Goal: Task Accomplishment & Management: Book appointment/travel/reservation

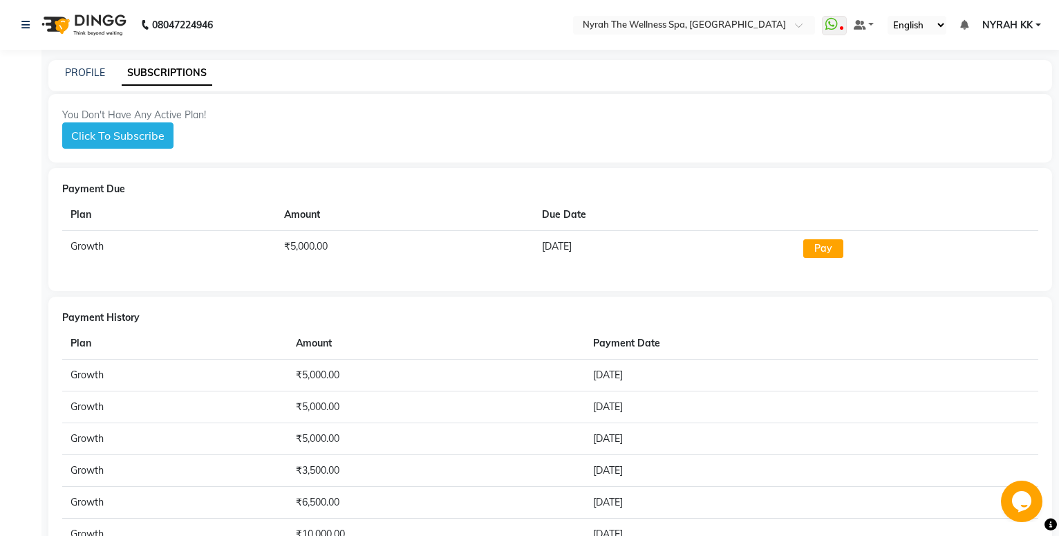
click at [142, 134] on button "Click To Subscribe" at bounding box center [117, 135] width 111 height 26
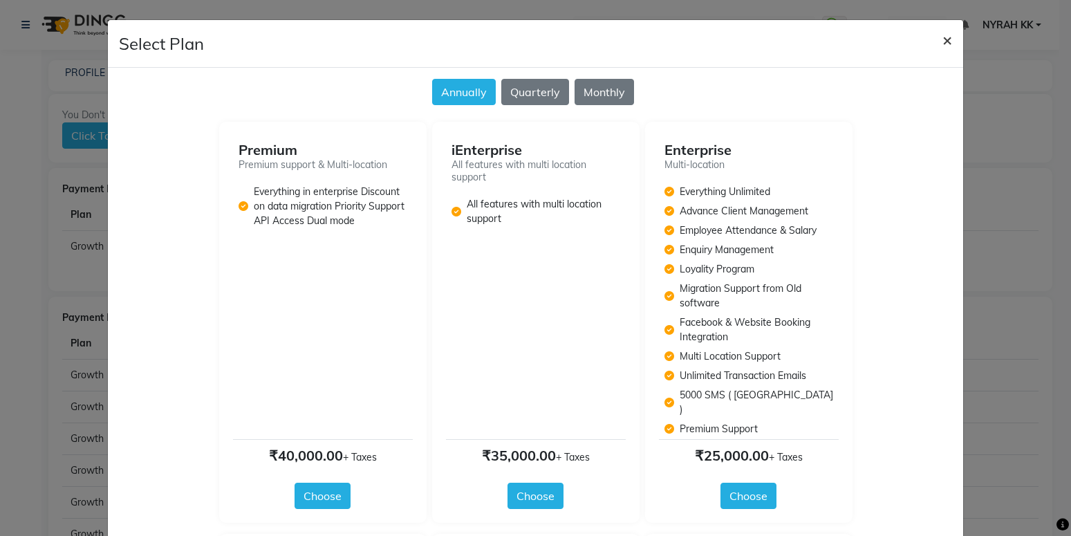
click at [942, 41] on span "×" at bounding box center [947, 39] width 10 height 21
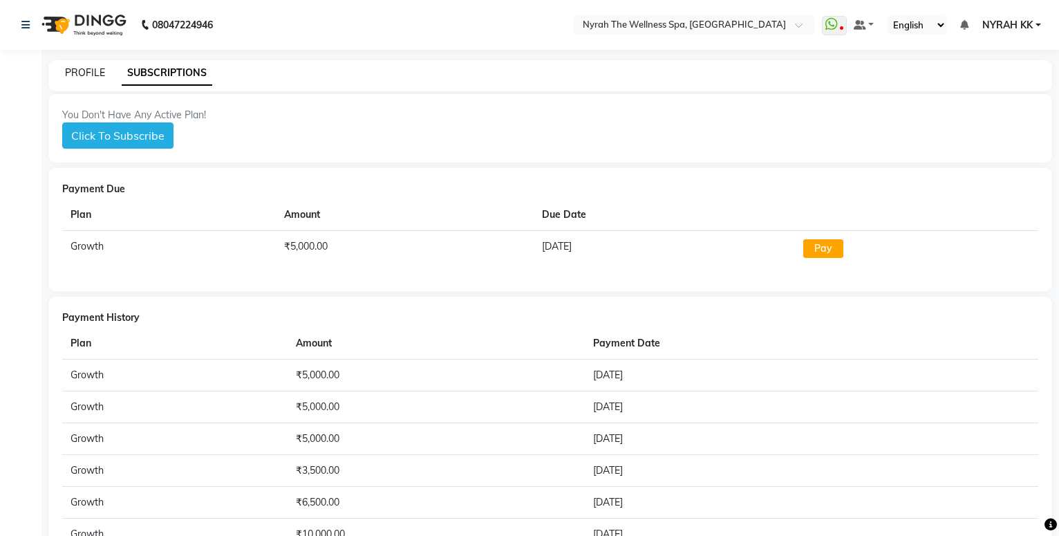
click at [74, 73] on link "PROFILE" at bounding box center [85, 72] width 40 height 12
click at [93, 72] on link "PROFILE" at bounding box center [85, 72] width 40 height 12
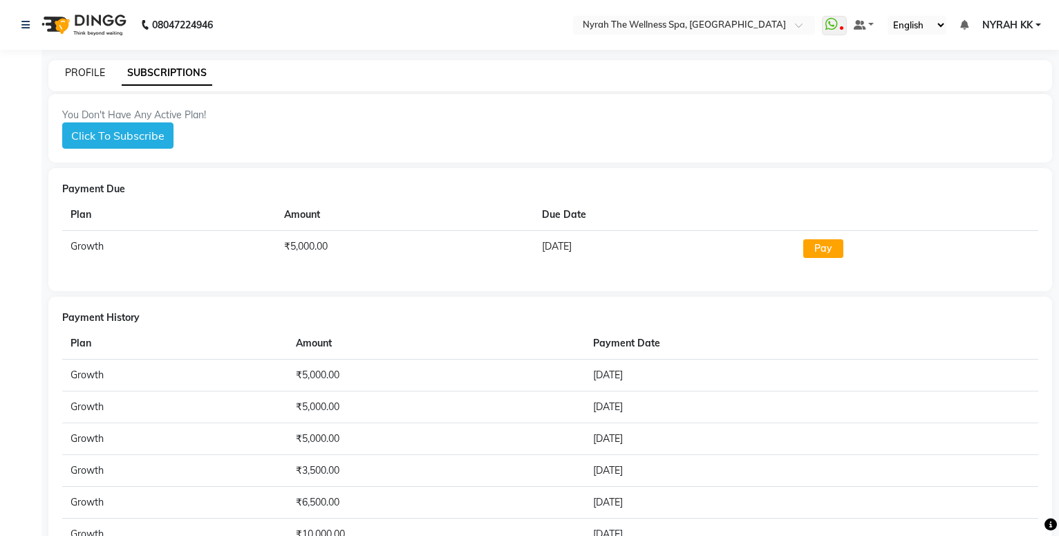
click at [93, 72] on link "PROFILE" at bounding box center [85, 72] width 40 height 12
click at [98, 75] on link "PROFILE" at bounding box center [85, 72] width 40 height 12
click at [27, 28] on icon at bounding box center [25, 25] width 8 height 10
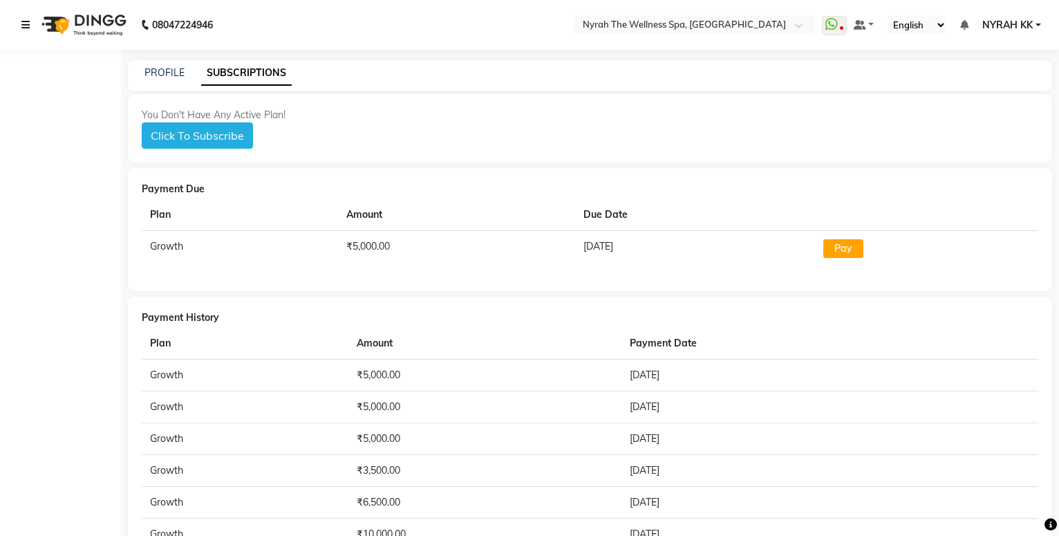
click at [24, 20] on icon at bounding box center [25, 25] width 8 height 10
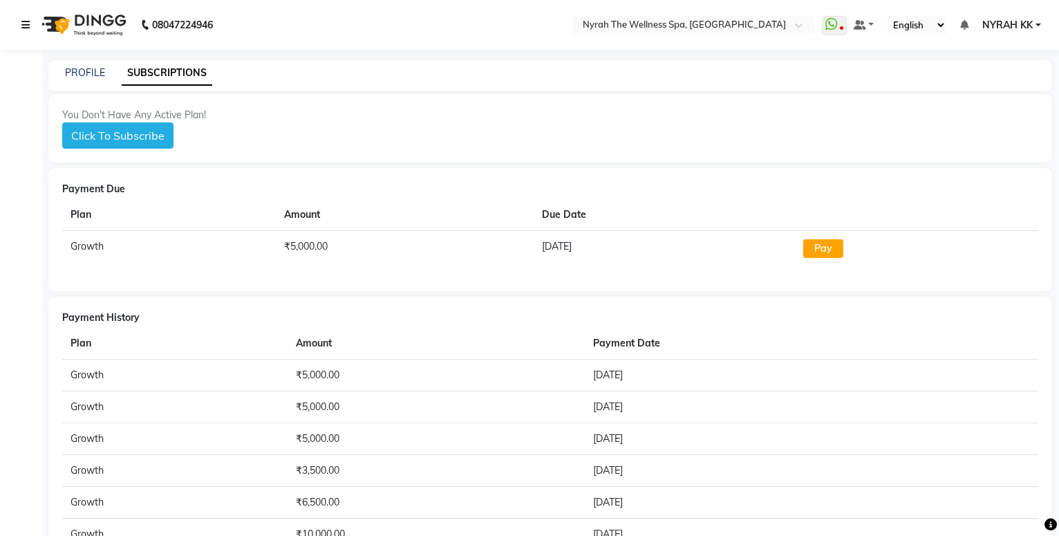
click at [24, 20] on icon at bounding box center [25, 25] width 8 height 10
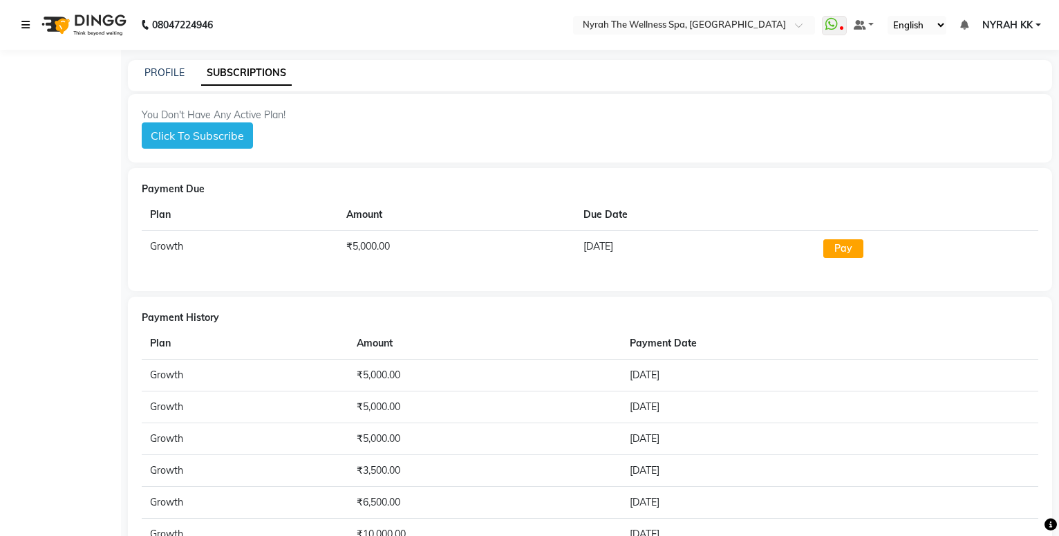
click at [24, 23] on icon at bounding box center [25, 25] width 8 height 10
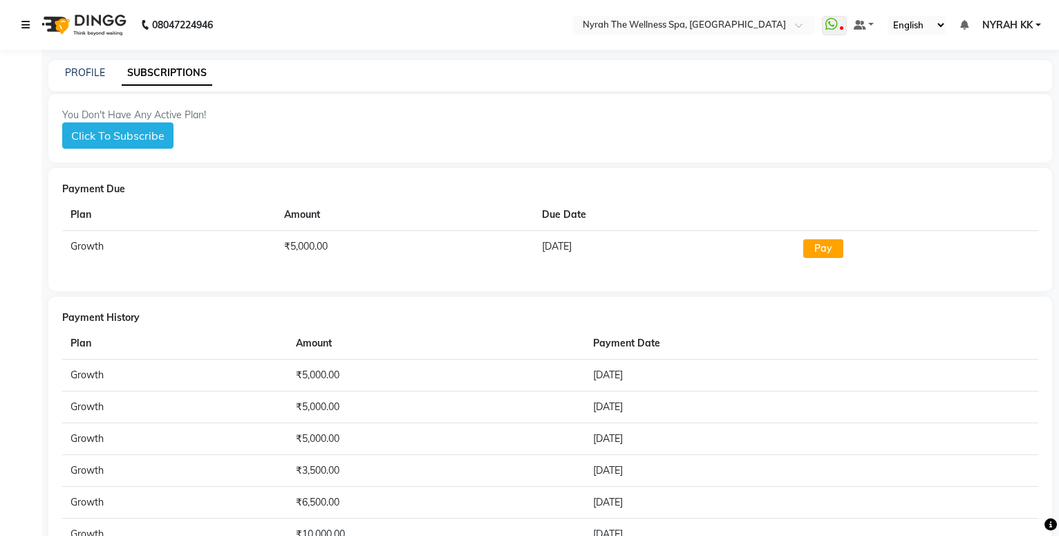
click at [24, 23] on icon at bounding box center [25, 25] width 8 height 10
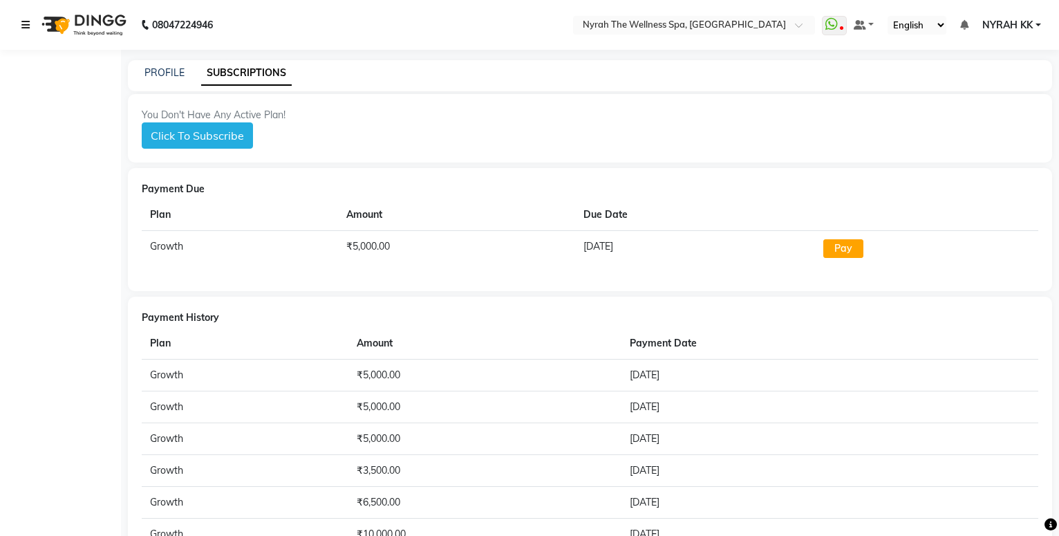
click at [24, 23] on icon at bounding box center [25, 25] width 8 height 10
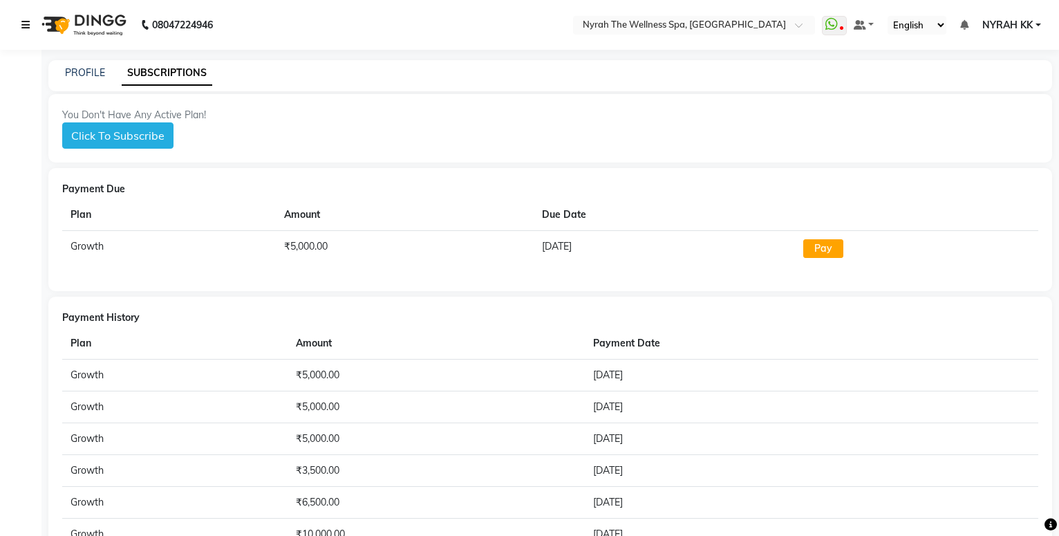
click at [24, 23] on icon at bounding box center [25, 25] width 8 height 10
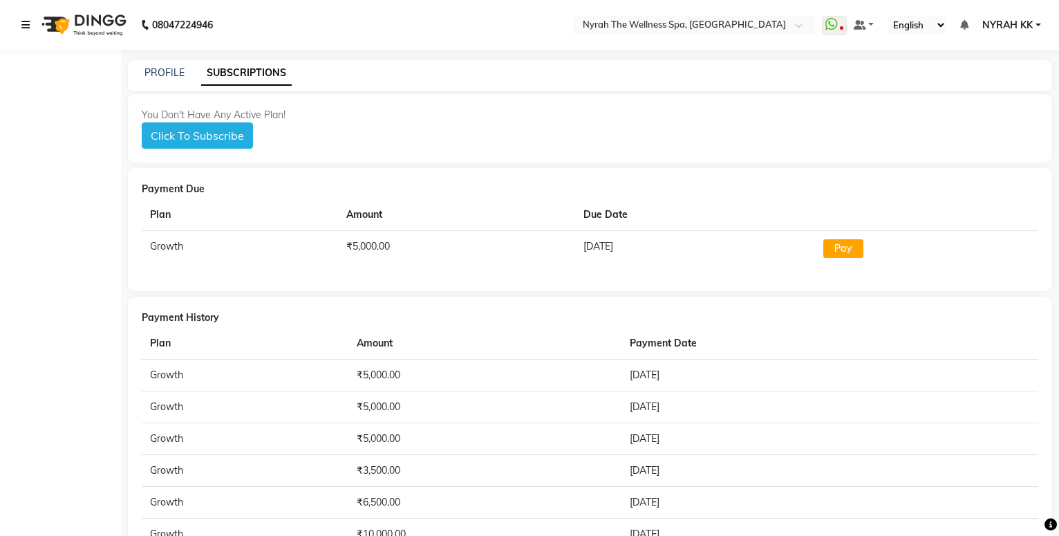
click at [24, 23] on icon at bounding box center [25, 25] width 8 height 10
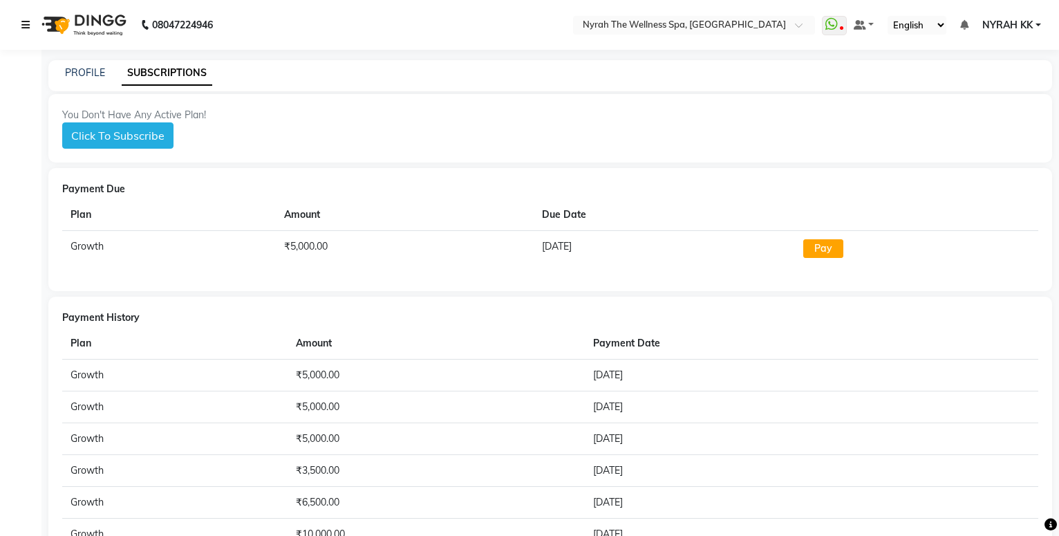
click at [24, 23] on icon at bounding box center [25, 25] width 8 height 10
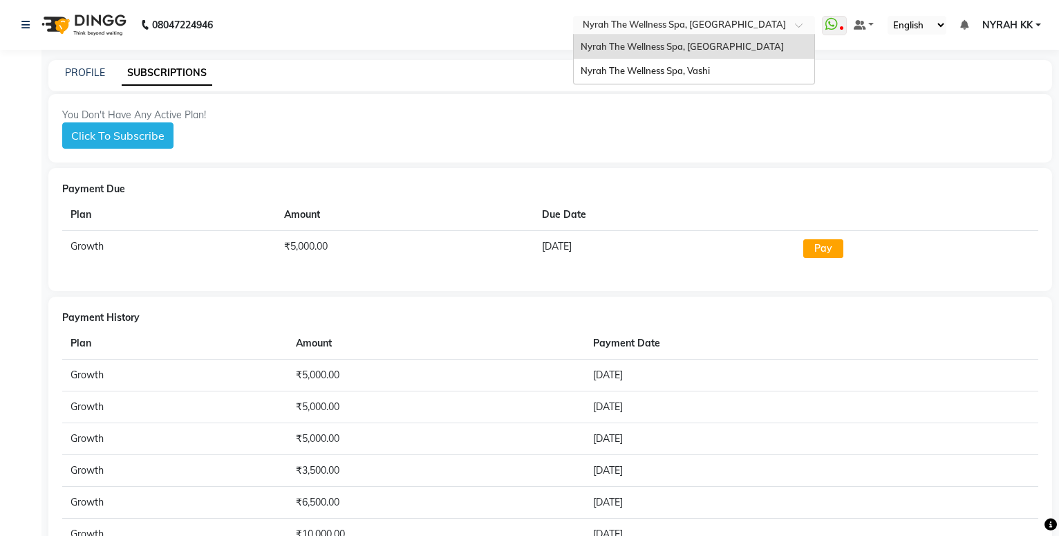
click at [679, 21] on input "text" at bounding box center [680, 26] width 200 height 14
click at [663, 50] on span "Nyrah The Wellness Spa, [GEOGRAPHIC_DATA]" at bounding box center [682, 46] width 203 height 11
click at [666, 23] on input "text" at bounding box center [680, 26] width 200 height 14
click at [658, 59] on div "Nyrah The Wellness Spa, Koparkhairane Nyrah The Wellness Spa, Vashi" at bounding box center [694, 59] width 241 height 49
click at [657, 67] on span "Nyrah The Wellness Spa, Vashi" at bounding box center [645, 70] width 129 height 11
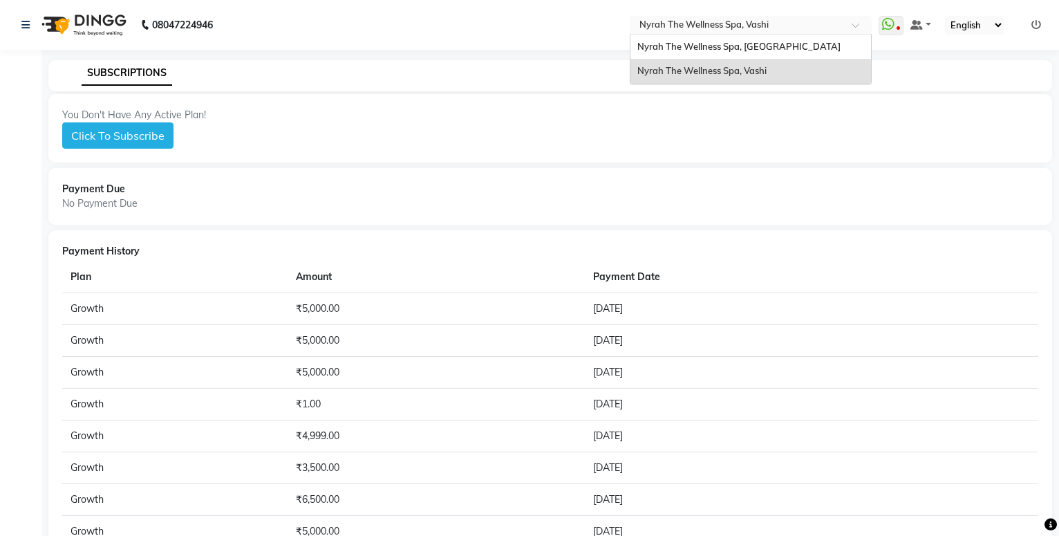
click at [799, 22] on input "text" at bounding box center [737, 26] width 200 height 14
click at [780, 50] on span "Nyrah The Wellness Spa, [GEOGRAPHIC_DATA]" at bounding box center [738, 46] width 203 height 11
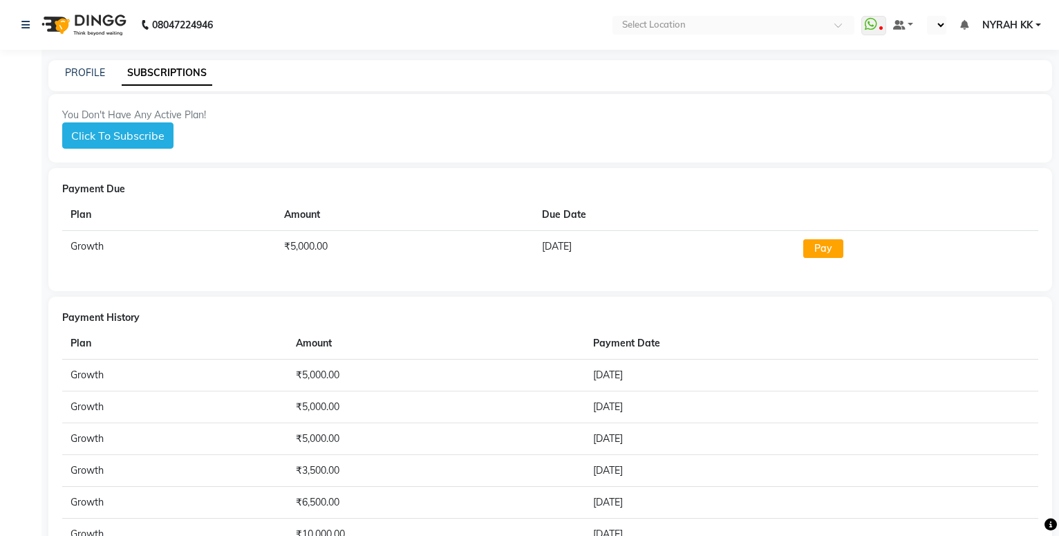
select select "en"
click at [82, 72] on link "PROFILE" at bounding box center [85, 72] width 40 height 12
click at [21, 24] on div "08047224946" at bounding box center [117, 25] width 212 height 39
click at [26, 21] on icon at bounding box center [25, 25] width 8 height 10
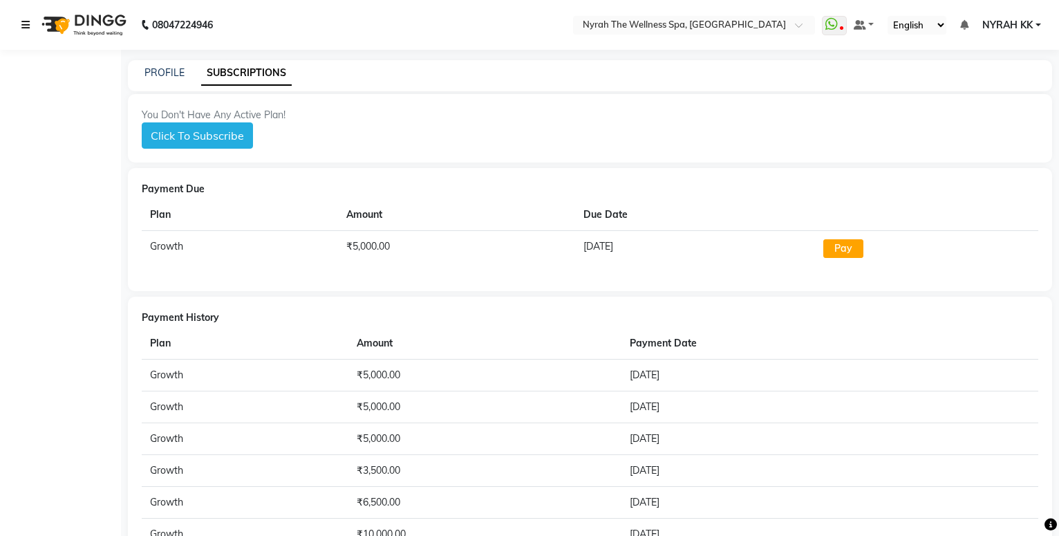
click at [26, 21] on icon at bounding box center [25, 25] width 8 height 10
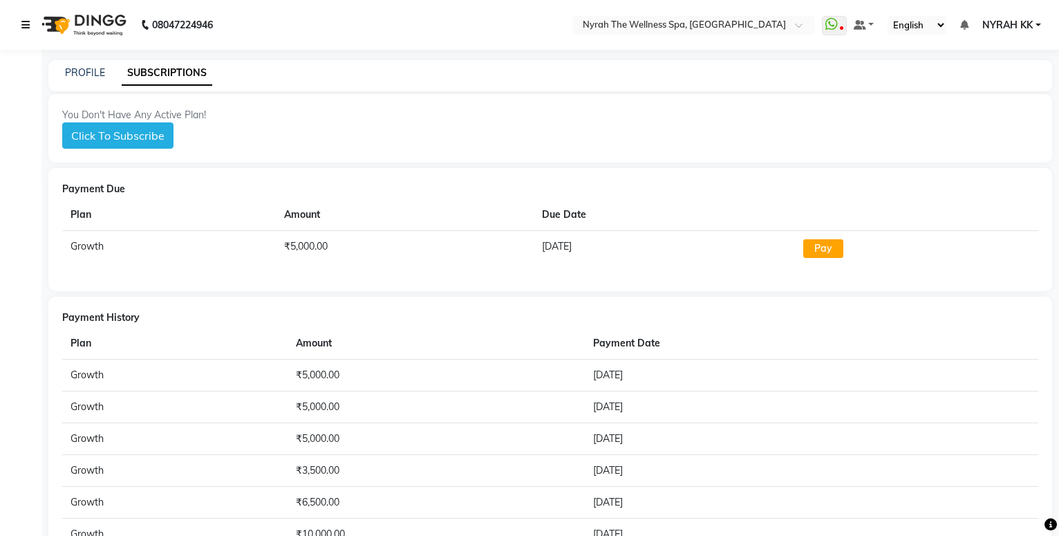
click at [26, 21] on icon at bounding box center [25, 25] width 8 height 10
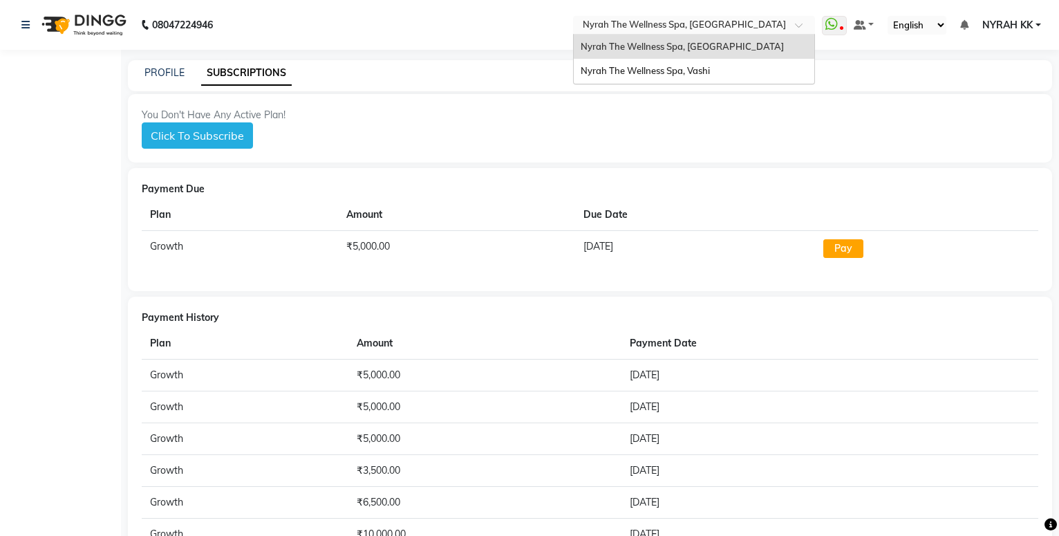
click at [693, 26] on input "text" at bounding box center [680, 26] width 200 height 14
click at [682, 58] on div "Nyrah The Wellness Spa, [GEOGRAPHIC_DATA]" at bounding box center [694, 47] width 241 height 25
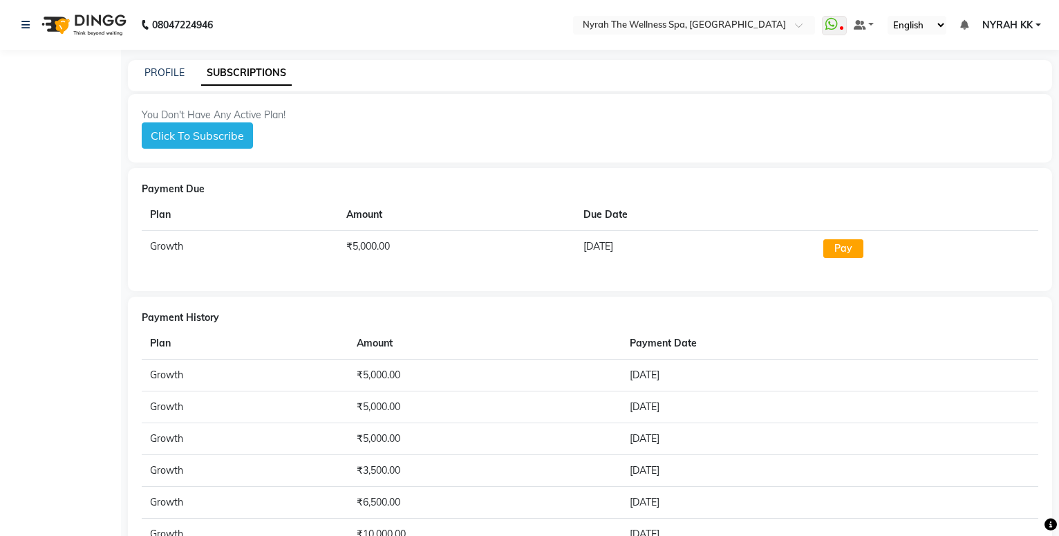
click at [693, 13] on nav "08047224946 Select Location × Nyrah The Wellness Spa, Koparkhairane WhatsApp St…" at bounding box center [529, 25] width 1059 height 50
click at [689, 21] on input "text" at bounding box center [680, 26] width 200 height 14
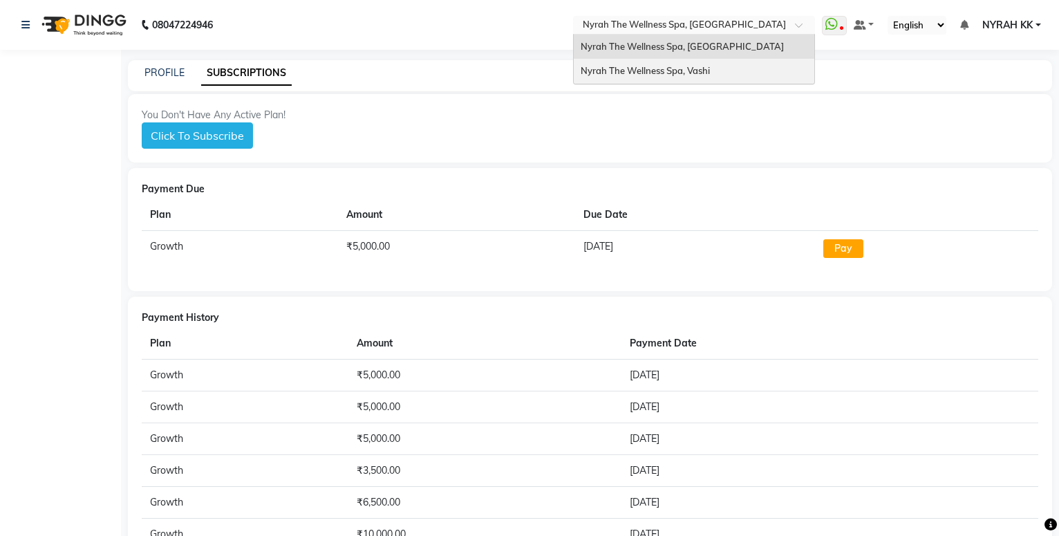
click at [670, 68] on span "Nyrah The Wellness Spa, Vashi" at bounding box center [645, 70] width 129 height 11
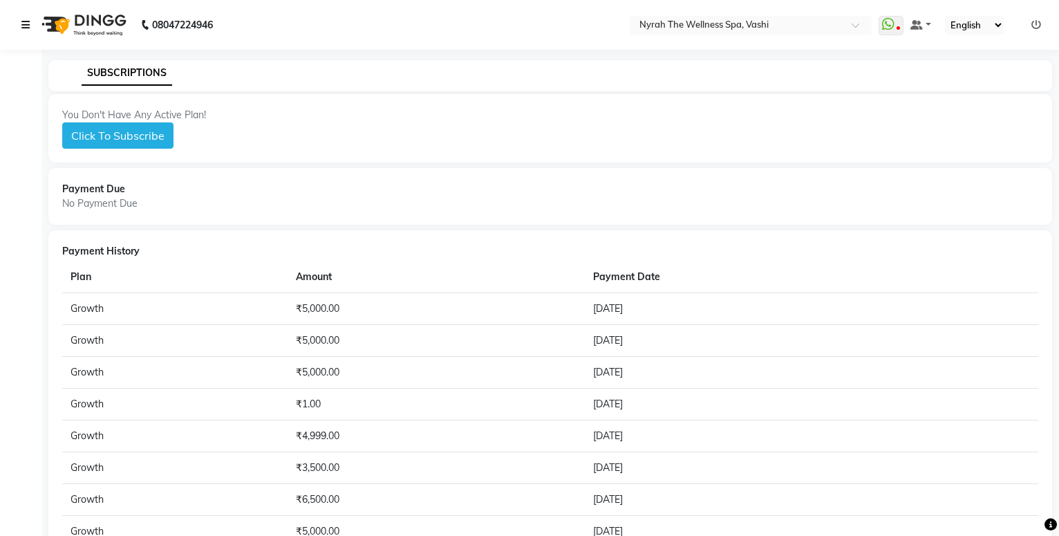
click at [30, 28] on link at bounding box center [28, 25] width 14 height 39
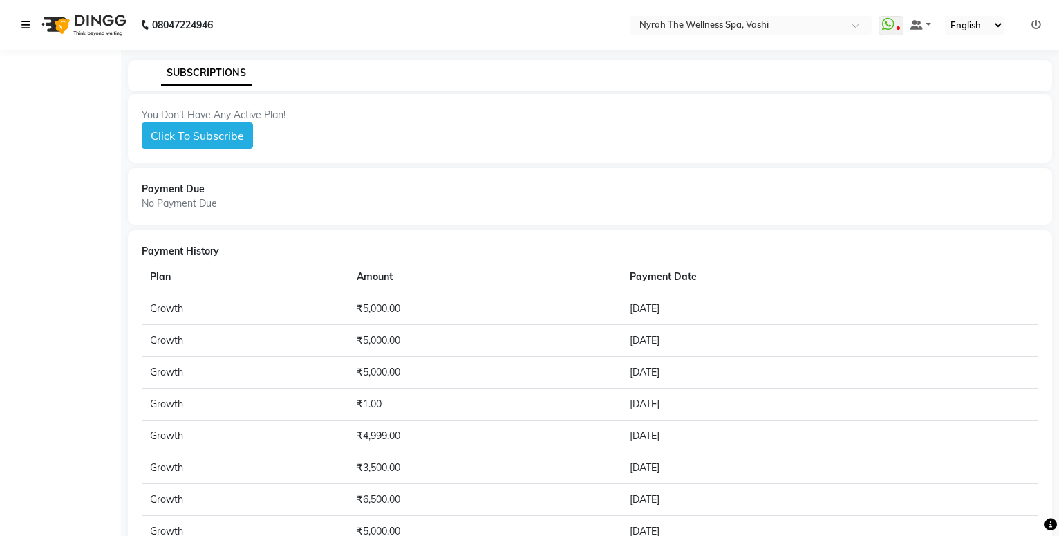
click at [30, 28] on link at bounding box center [28, 25] width 14 height 39
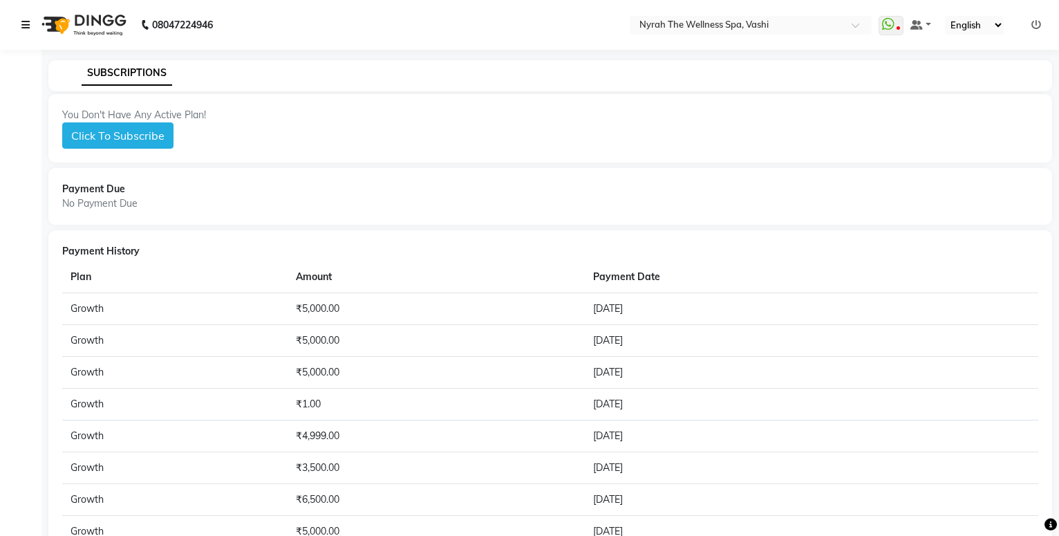
click at [30, 28] on link at bounding box center [28, 25] width 14 height 39
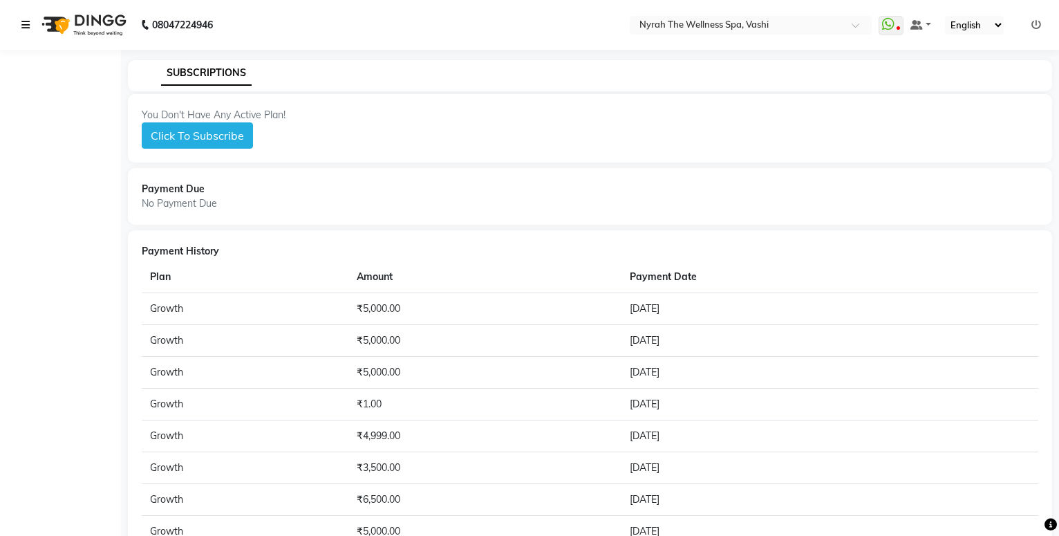
click at [30, 28] on link at bounding box center [28, 25] width 14 height 39
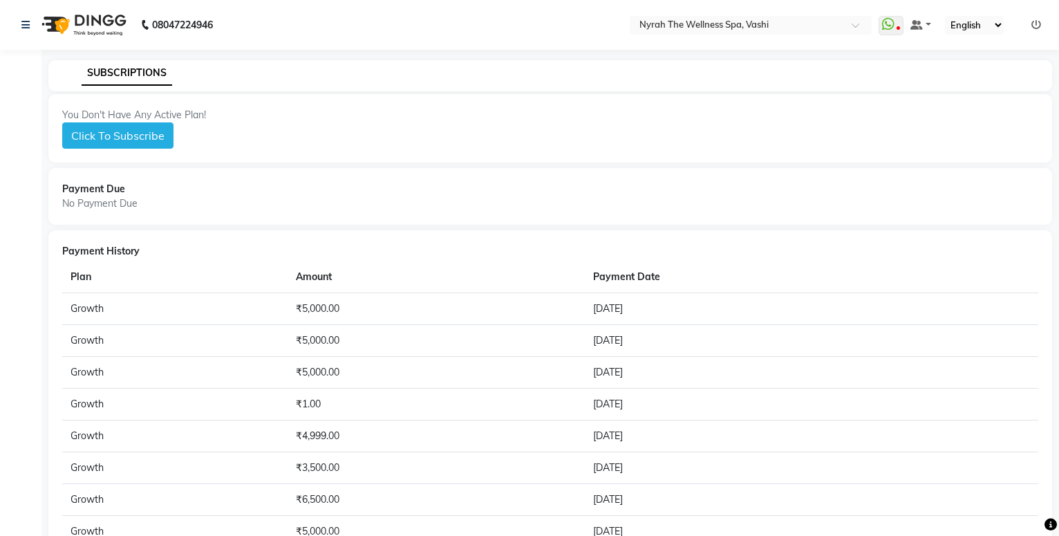
click at [122, 129] on button "Click To Subscribe" at bounding box center [117, 135] width 111 height 26
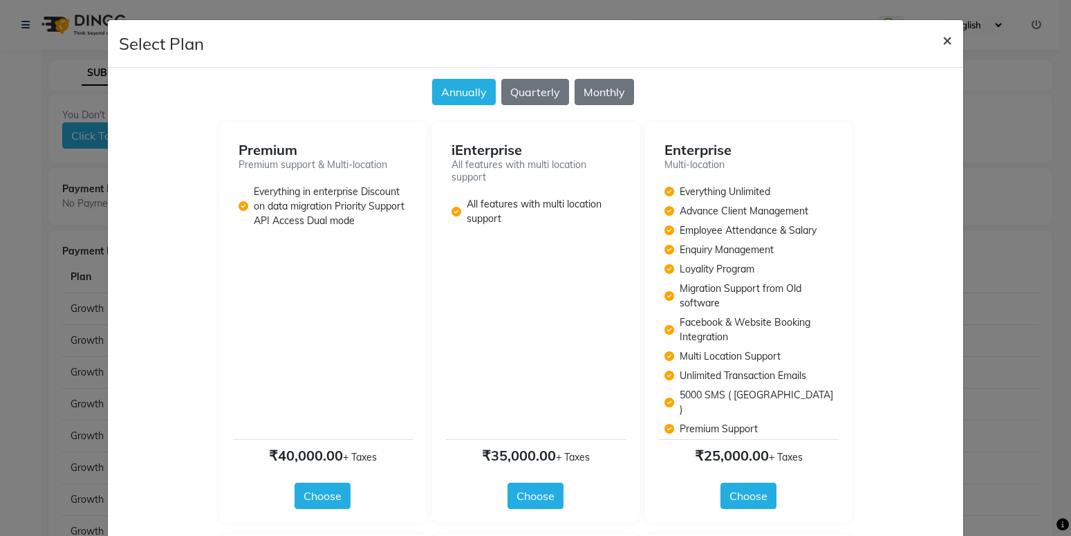
click at [937, 50] on button "×" at bounding box center [947, 39] width 32 height 39
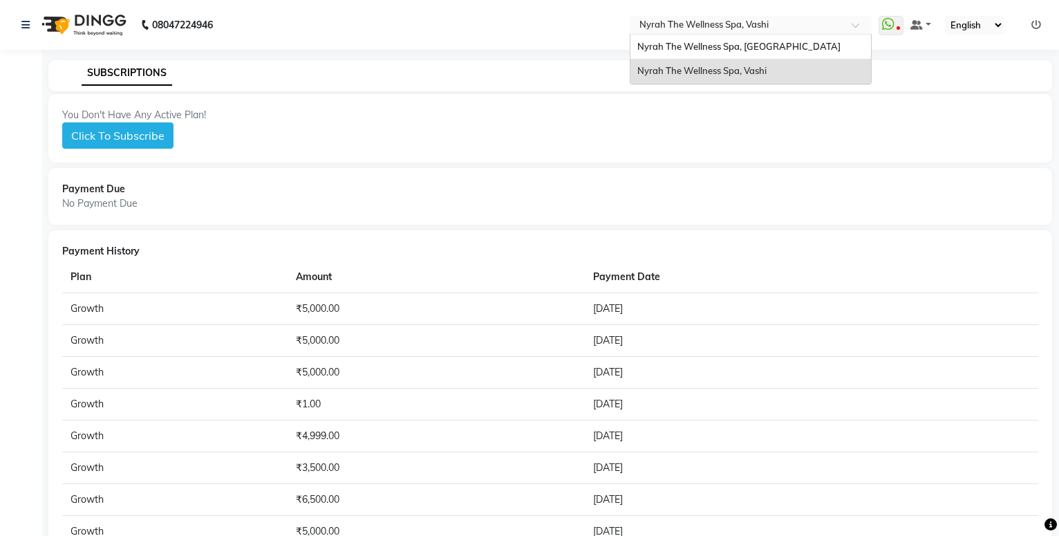
click at [758, 20] on input "text" at bounding box center [737, 26] width 200 height 14
click at [747, 43] on span "Nyrah The Wellness Spa, [GEOGRAPHIC_DATA]" at bounding box center [738, 46] width 203 height 11
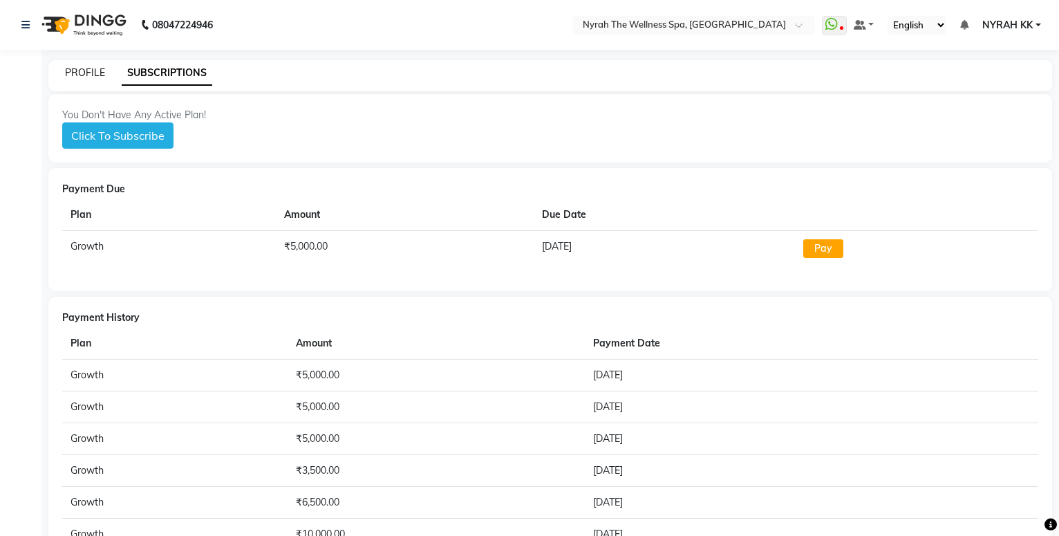
click at [83, 72] on link "PROFILE" at bounding box center [85, 72] width 40 height 12
click at [86, 84] on div "PROFILE SUBSCRIPTIONS" at bounding box center [550, 75] width 1004 height 31
click at [28, 26] on icon at bounding box center [25, 25] width 8 height 10
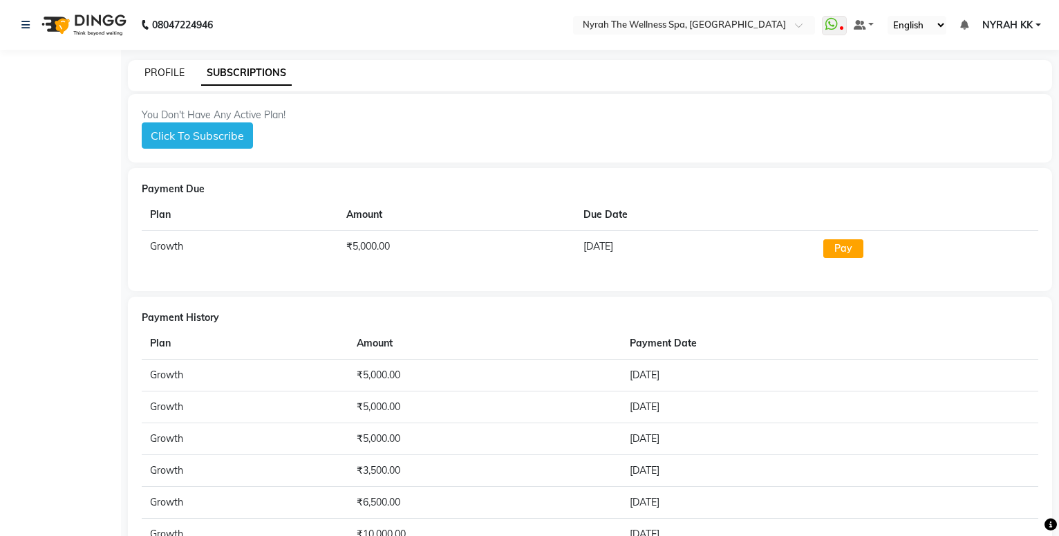
click at [165, 78] on link "PROFILE" at bounding box center [164, 72] width 40 height 12
drag, startPoint x: 17, startPoint y: 22, endPoint x: 24, endPoint y: 21, distance: 7.0
click at [17, 21] on div "08047224946" at bounding box center [117, 25] width 212 height 39
click at [24, 21] on icon at bounding box center [25, 25] width 8 height 10
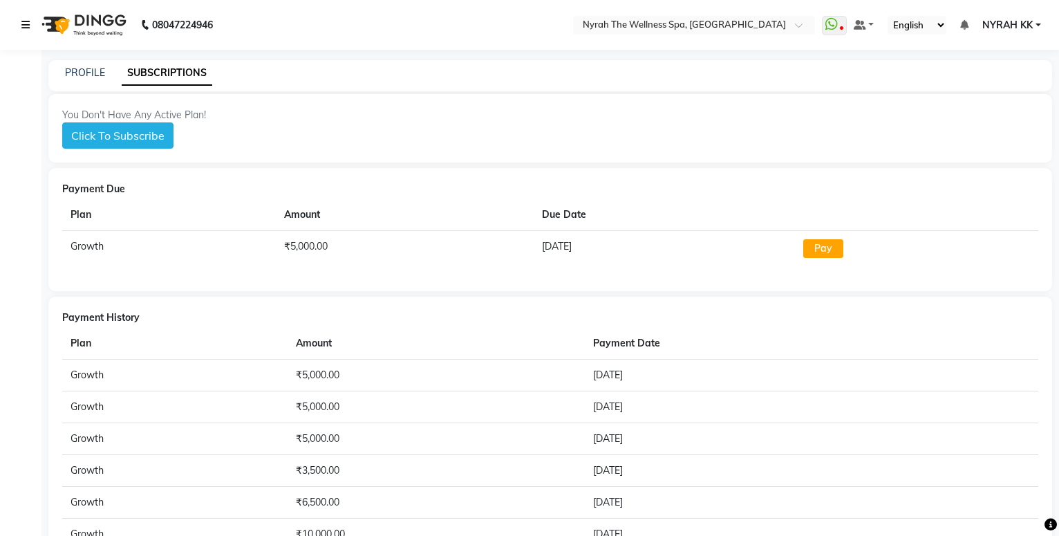
click at [24, 21] on icon at bounding box center [25, 25] width 8 height 10
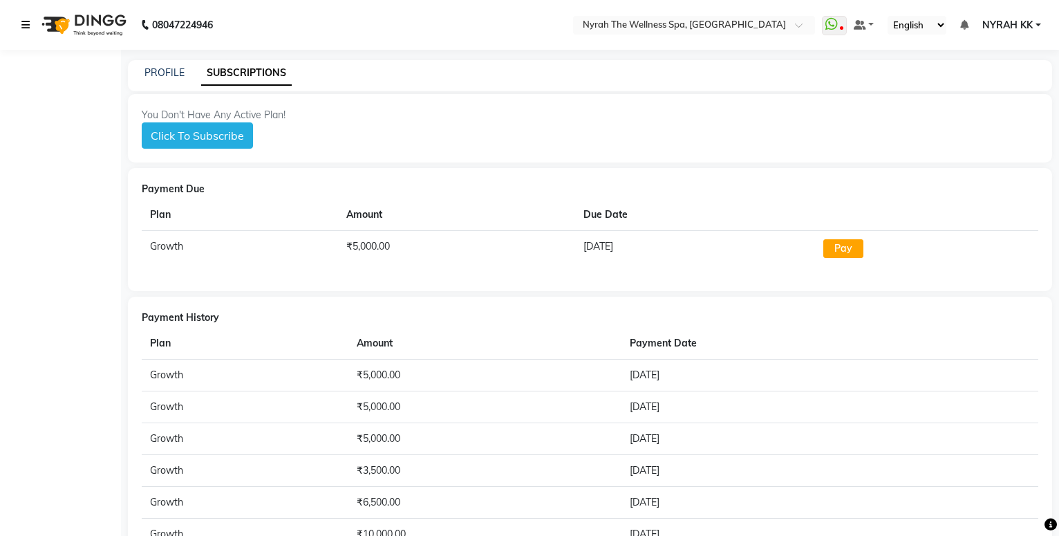
click at [24, 21] on icon at bounding box center [25, 25] width 8 height 10
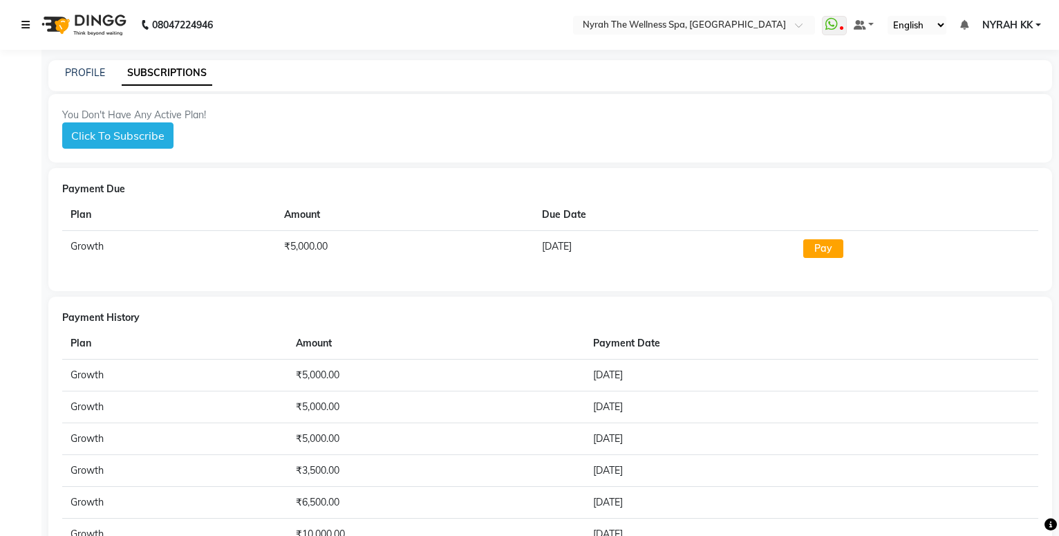
click at [24, 21] on icon at bounding box center [25, 25] width 8 height 10
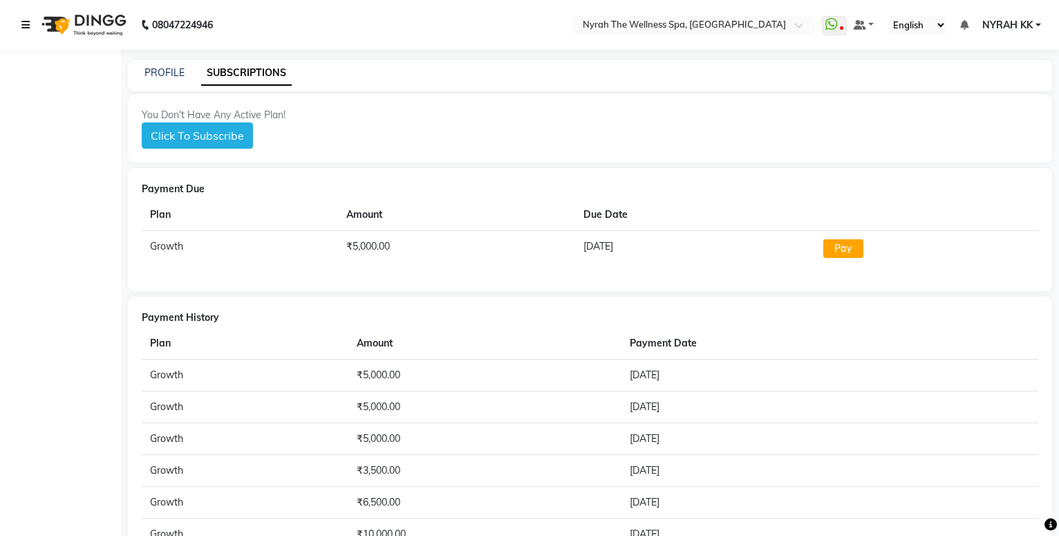
click at [24, 21] on icon at bounding box center [25, 25] width 8 height 10
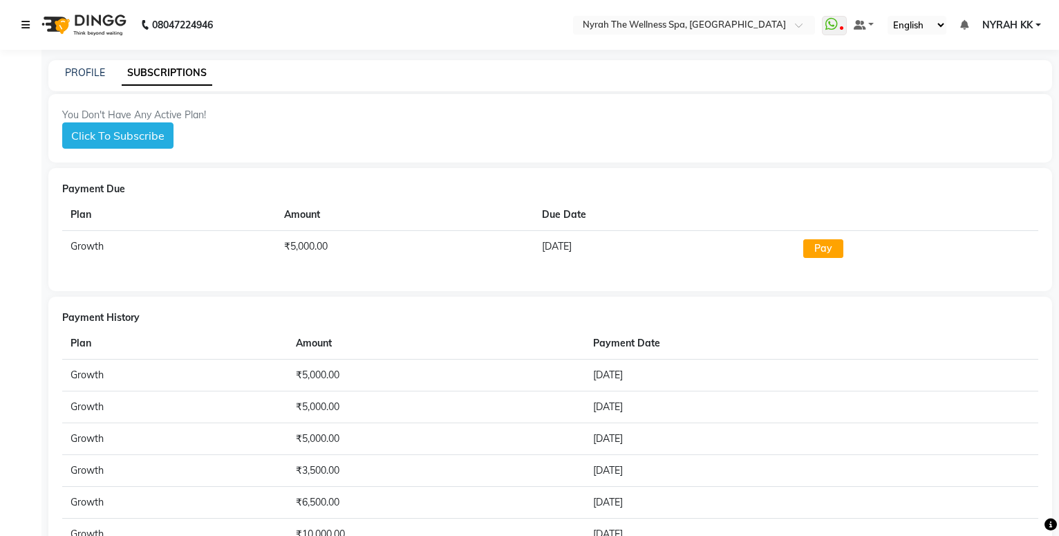
click at [24, 21] on icon at bounding box center [25, 25] width 8 height 10
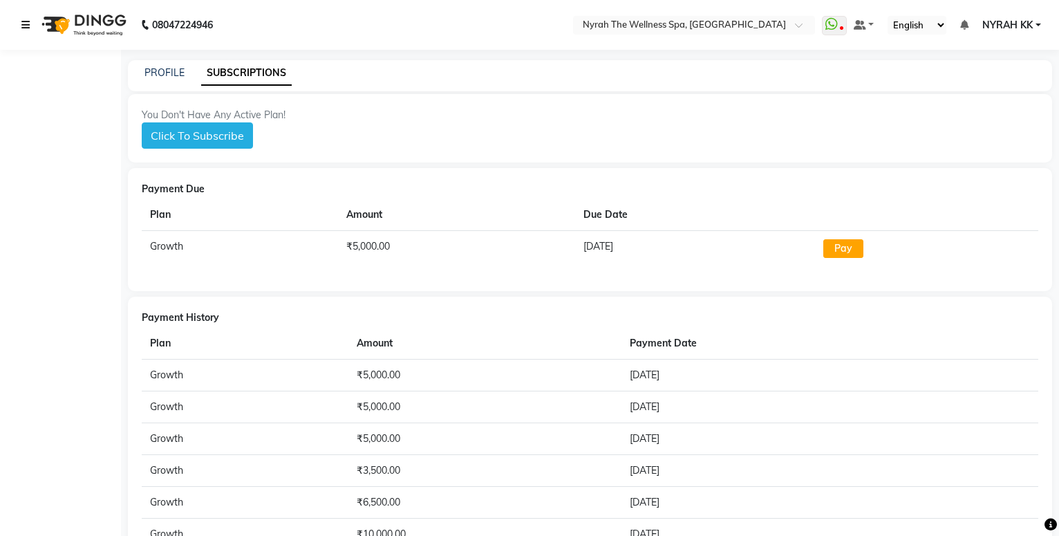
click at [24, 21] on icon at bounding box center [25, 25] width 8 height 10
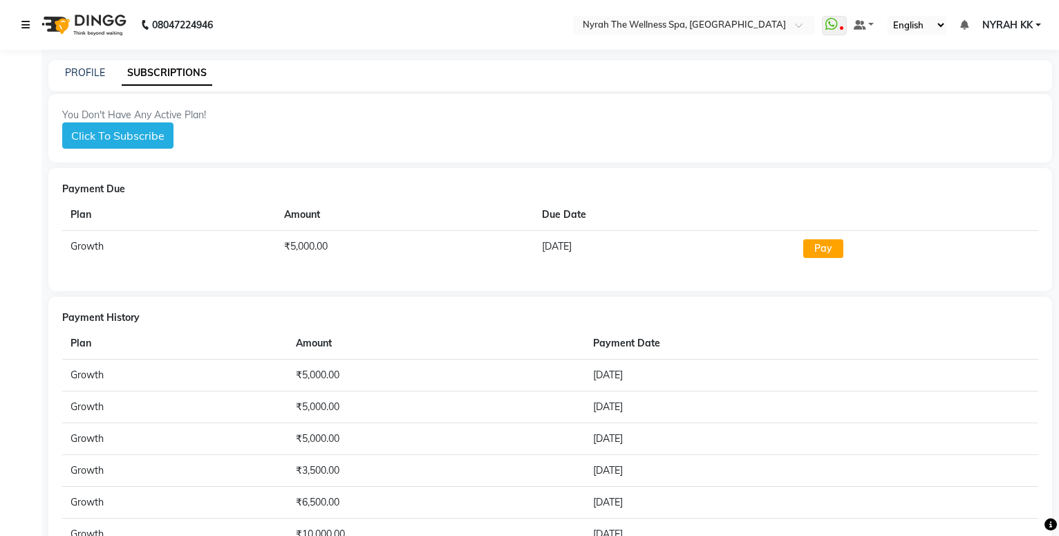
click at [24, 21] on icon at bounding box center [25, 25] width 8 height 10
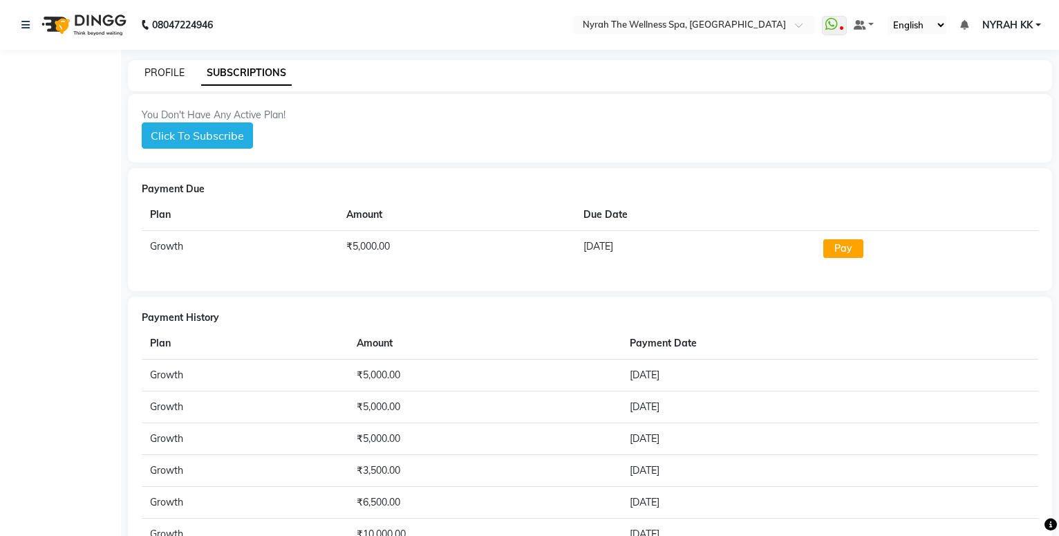
click at [163, 77] on link "PROFILE" at bounding box center [164, 72] width 40 height 12
click at [169, 68] on link "PROFILE" at bounding box center [164, 72] width 40 height 12
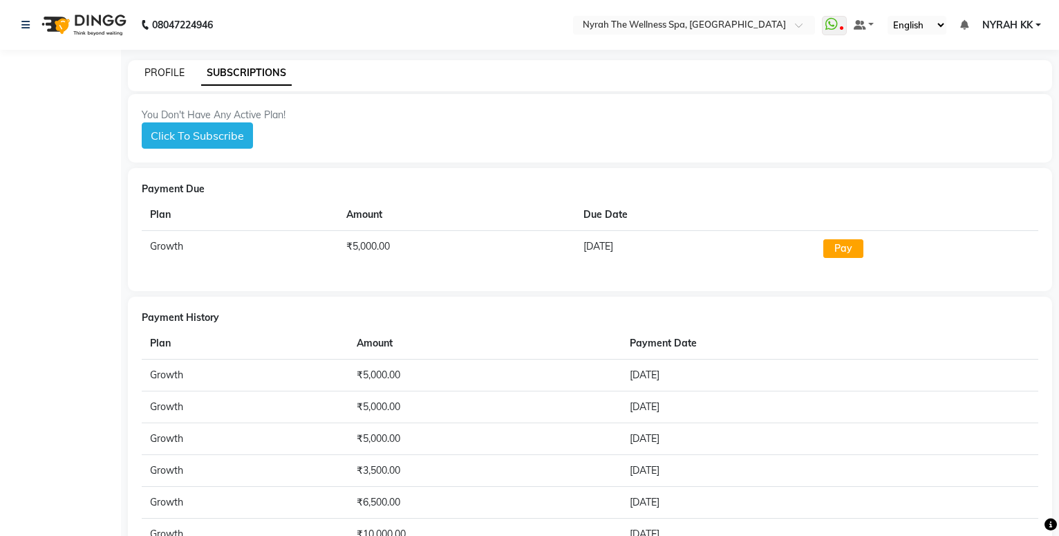
click at [169, 68] on link "PROFILE" at bounding box center [164, 72] width 40 height 12
click at [229, 133] on button "Click To Subscribe" at bounding box center [197, 135] width 111 height 26
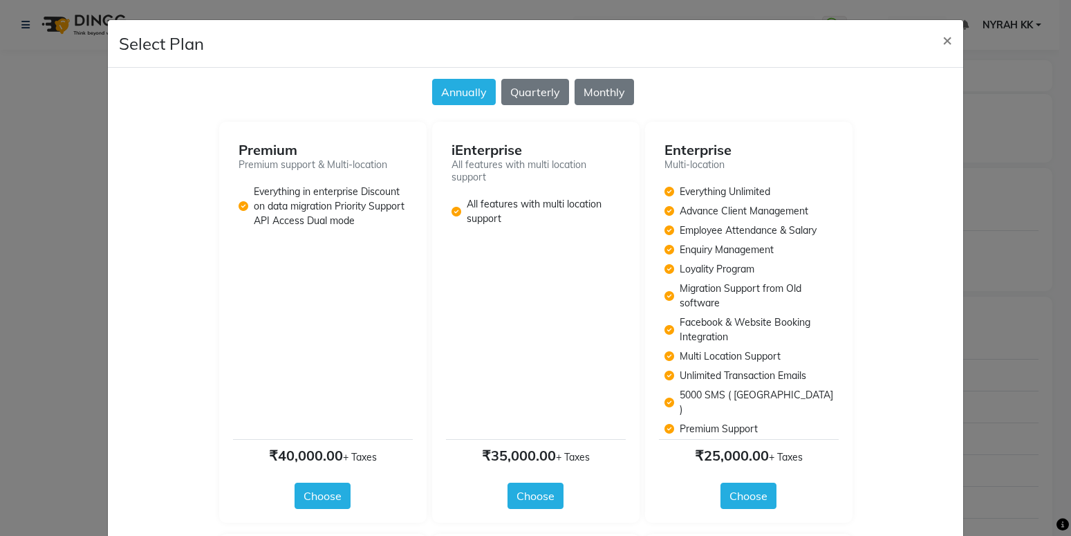
click at [440, 89] on button "Annually" at bounding box center [464, 92] width 64 height 26
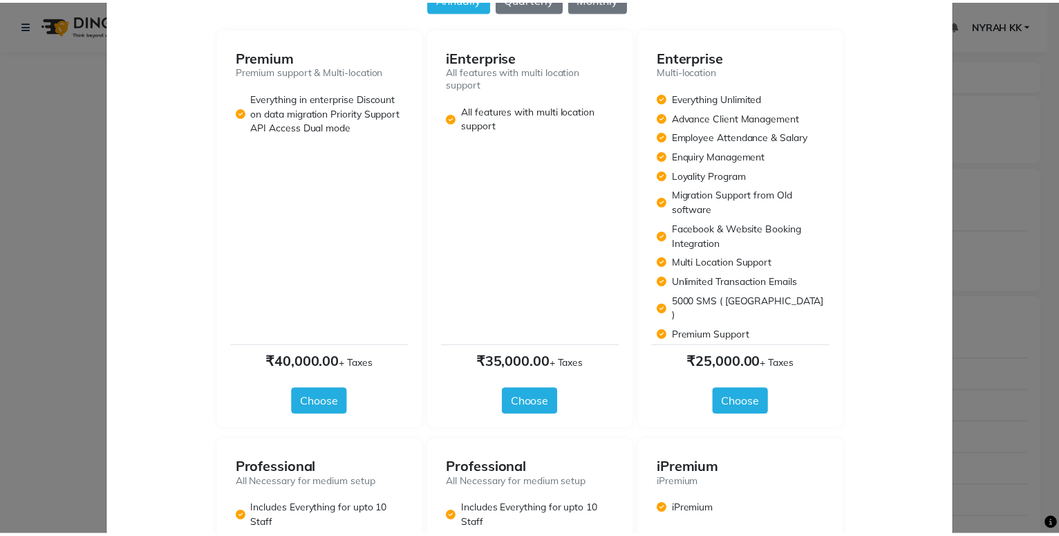
scroll to position [61, 0]
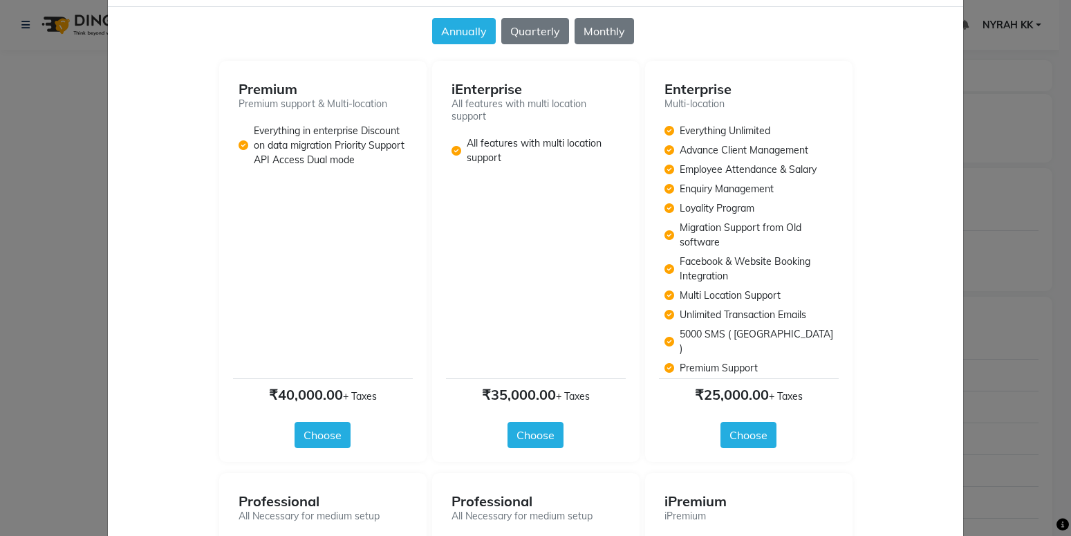
click at [66, 336] on ngb-modal-window "Select Plan × Annually Quarterly Monthly Premium Premium support & Multi-locati…" at bounding box center [535, 268] width 1071 height 536
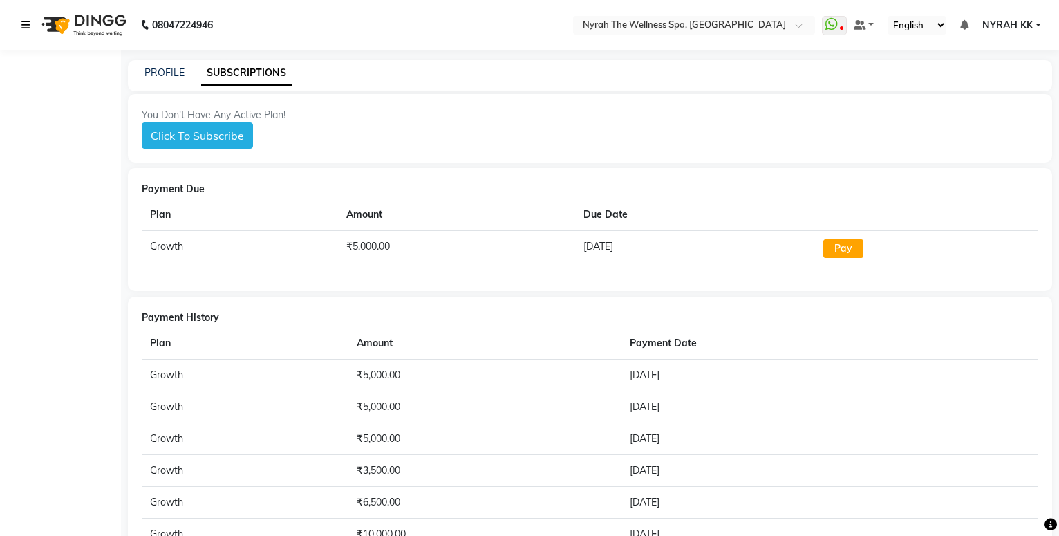
click at [26, 23] on icon at bounding box center [25, 25] width 8 height 10
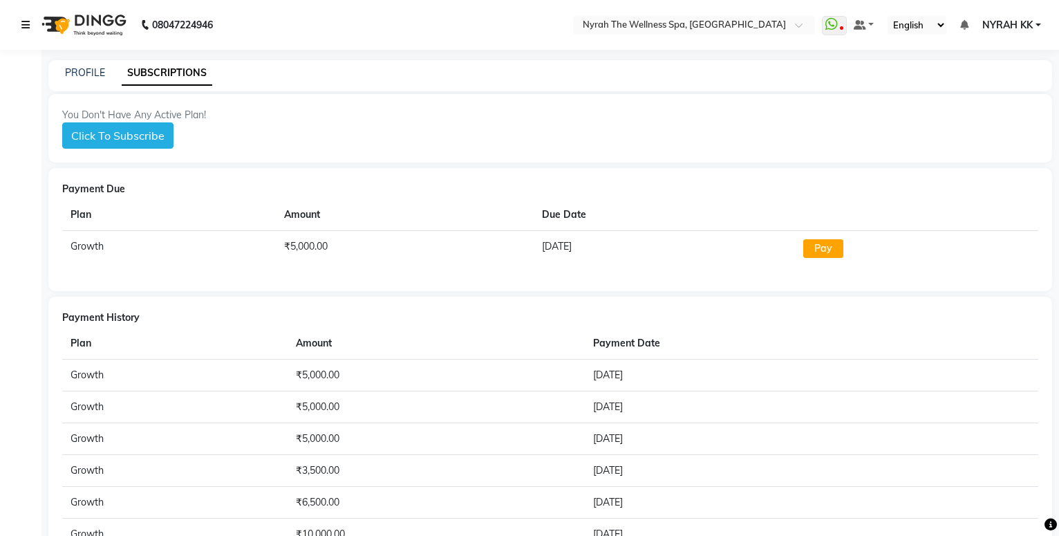
click at [26, 23] on icon at bounding box center [25, 25] width 8 height 10
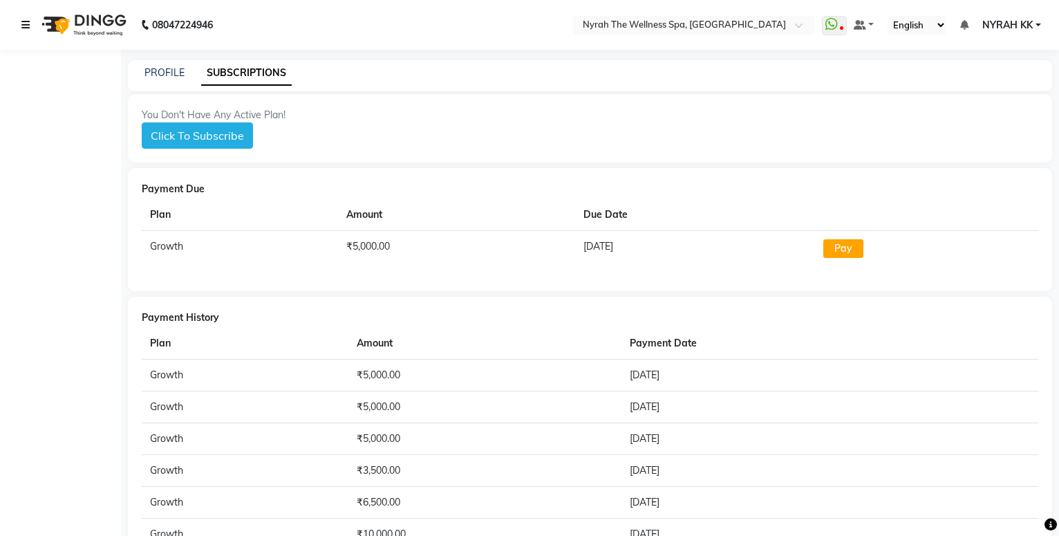
click at [28, 30] on link at bounding box center [28, 25] width 14 height 39
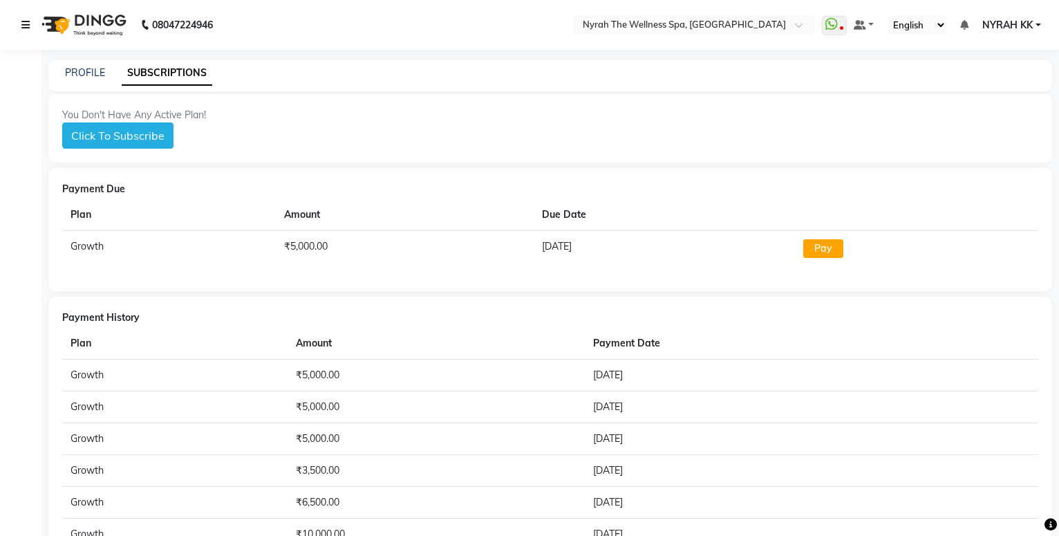
click at [28, 30] on link at bounding box center [28, 25] width 14 height 39
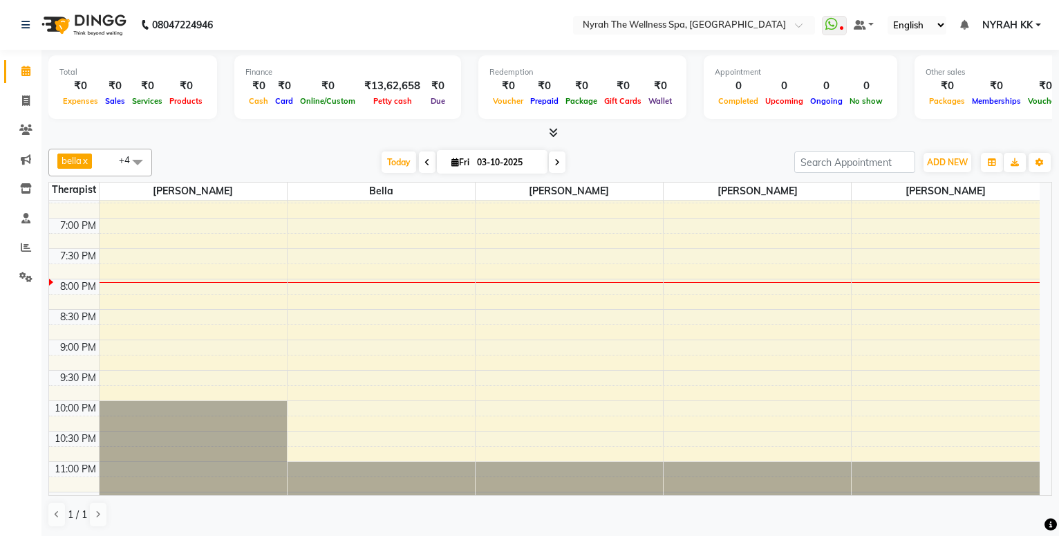
click at [111, 163] on span "bella x [PERSON_NAME] x [PERSON_NAME] x [PERSON_NAME] +4" at bounding box center [100, 163] width 104 height 28
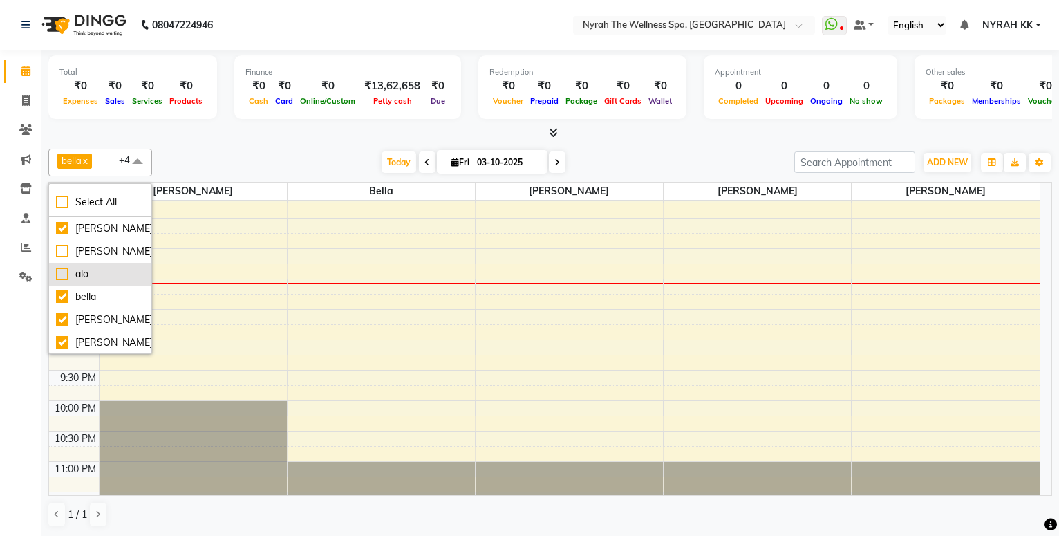
click at [75, 276] on div "alo" at bounding box center [100, 274] width 88 height 15
checkbox input "true"
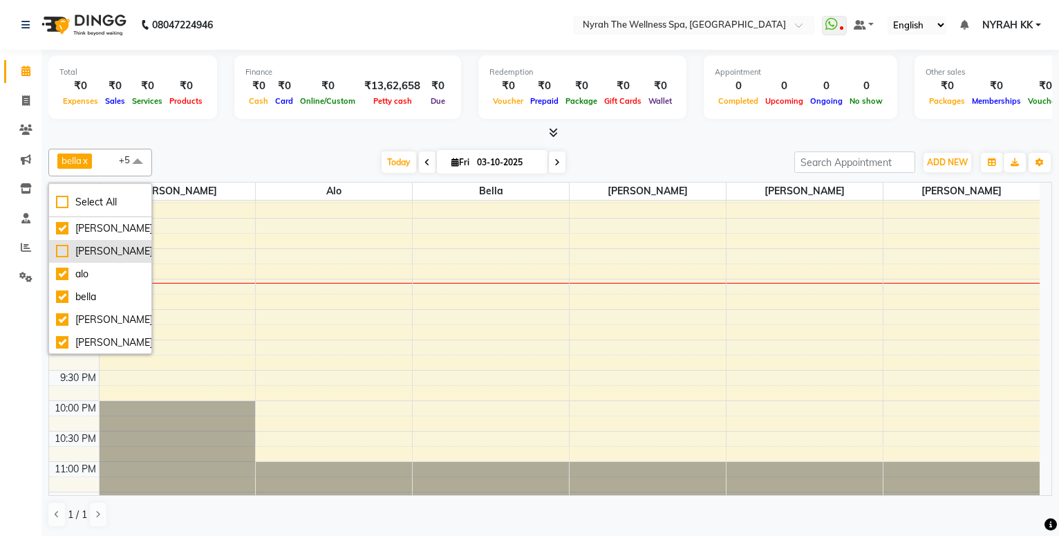
click at [84, 252] on div "[PERSON_NAME]" at bounding box center [100, 251] width 88 height 15
checkbox input "true"
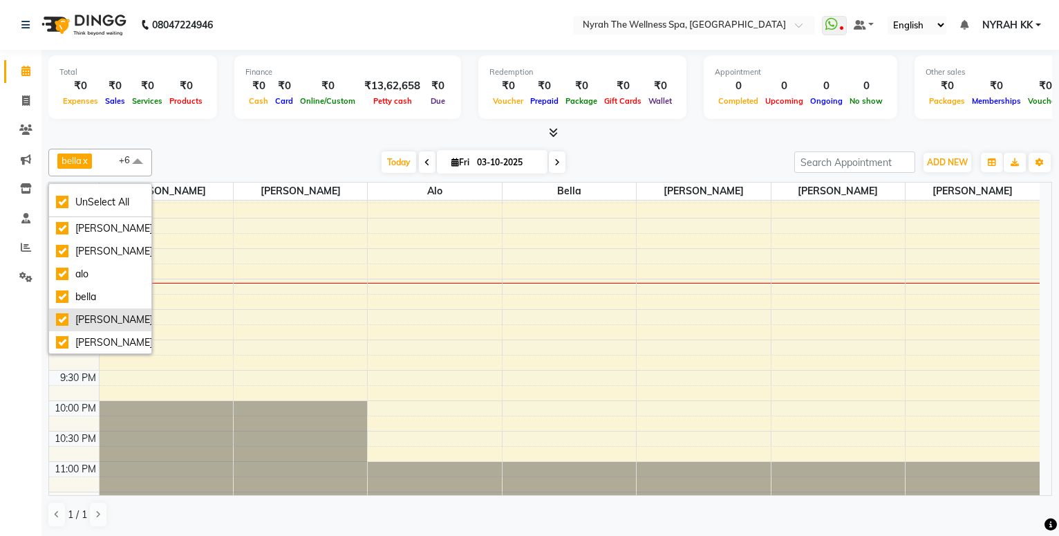
scroll to position [24, 0]
click at [92, 294] on div "[PERSON_NAME]" at bounding box center [100, 296] width 88 height 15
checkbox input "false"
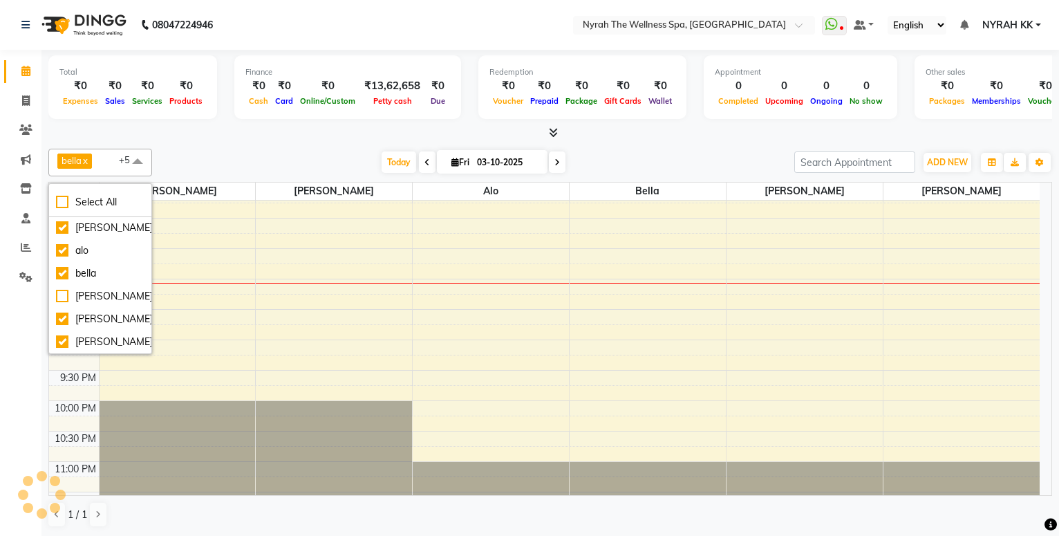
drag, startPoint x: 245, startPoint y: 158, endPoint x: 289, endPoint y: 299, distance: 148.4
click at [247, 158] on div "[DATE] [DATE]" at bounding box center [473, 162] width 628 height 21
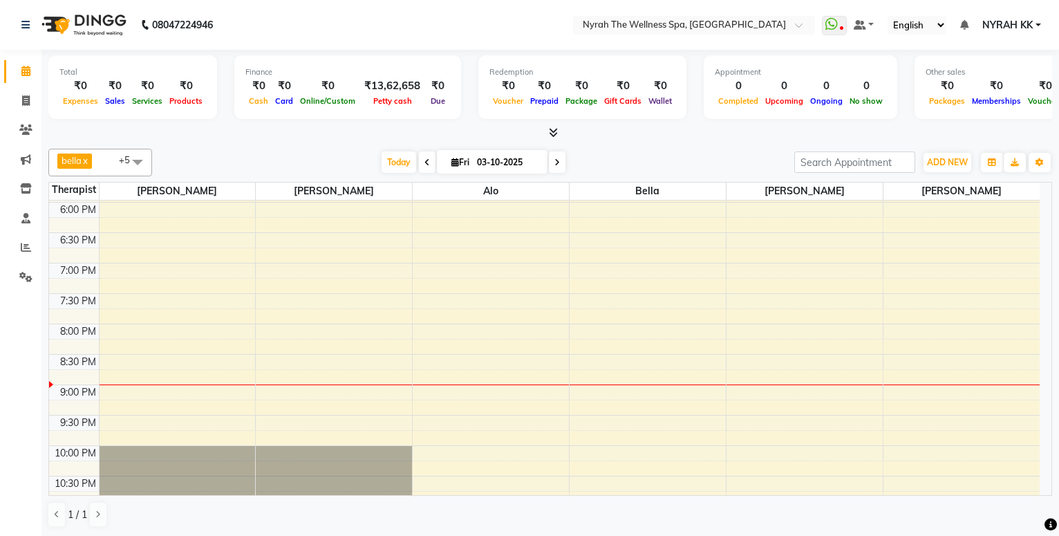
scroll to position [455, 0]
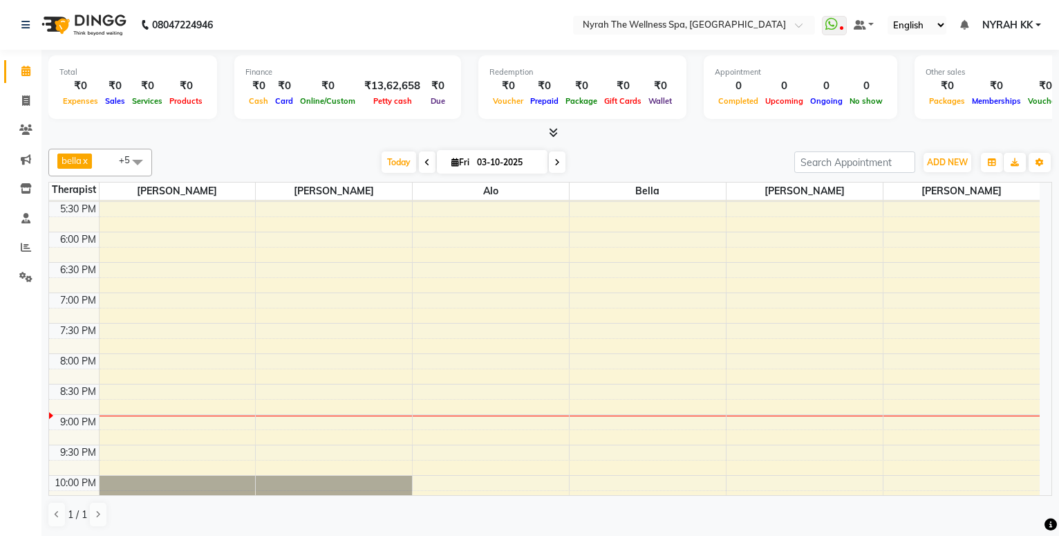
click at [554, 161] on span at bounding box center [557, 161] width 17 height 21
type input "04-10-2025"
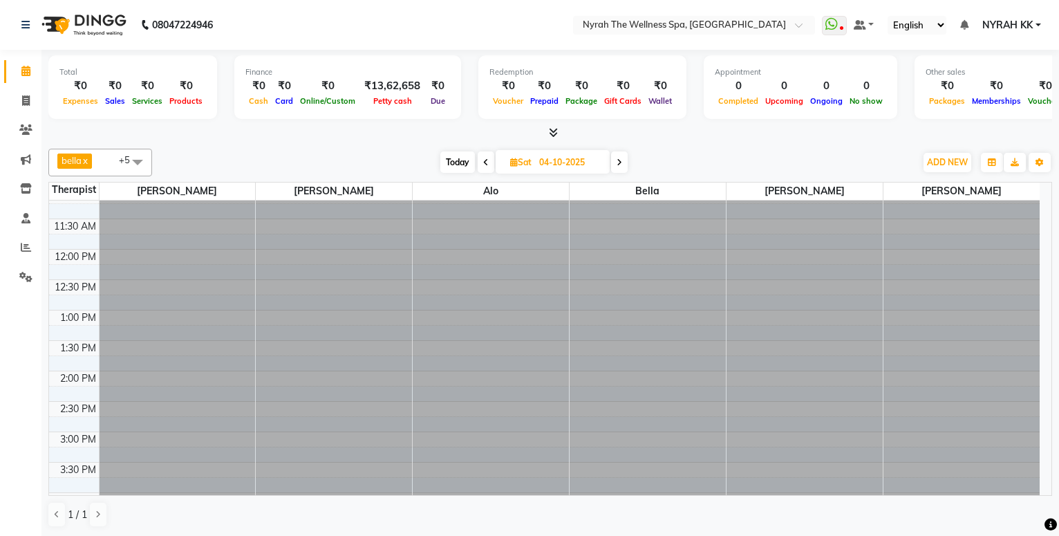
scroll to position [75, 0]
click at [131, 126] on div at bounding box center [178, 126] width 156 height 0
select select "tentative"
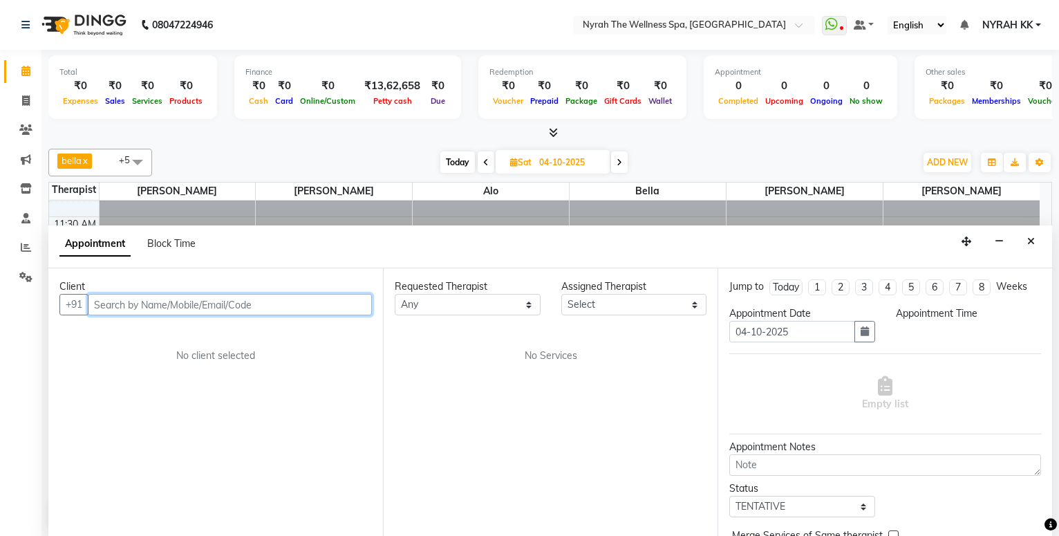
select select "735"
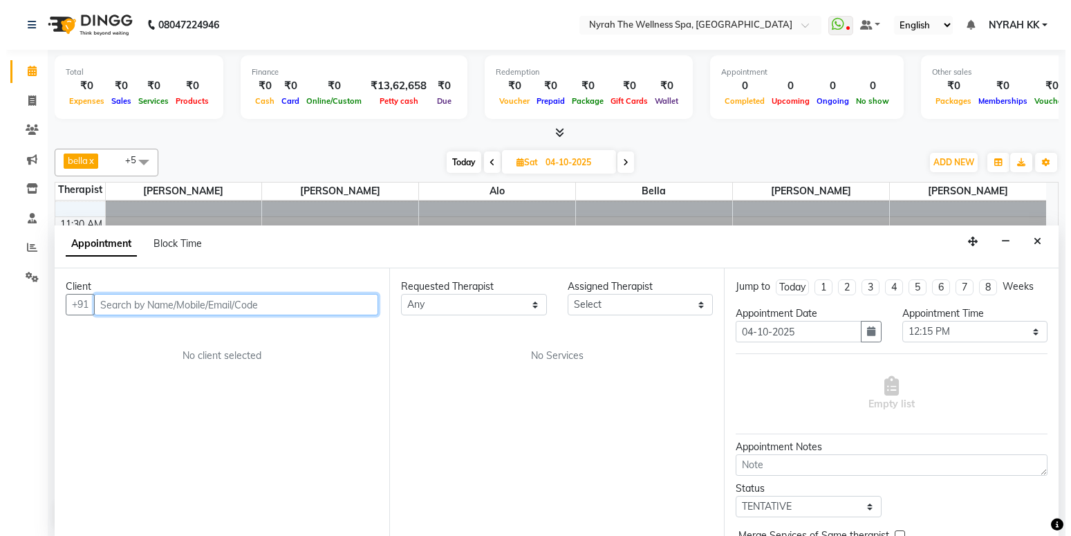
scroll to position [1, 0]
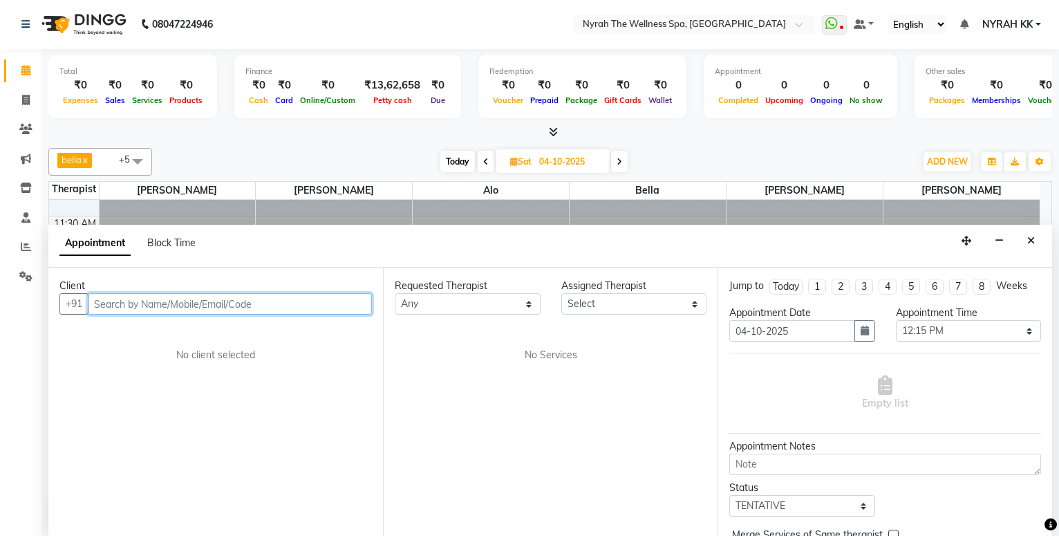
click at [276, 306] on input "text" at bounding box center [230, 303] width 284 height 21
type input "9819335727"
click at [353, 308] on span "Add Client" at bounding box center [343, 303] width 46 height 12
select select
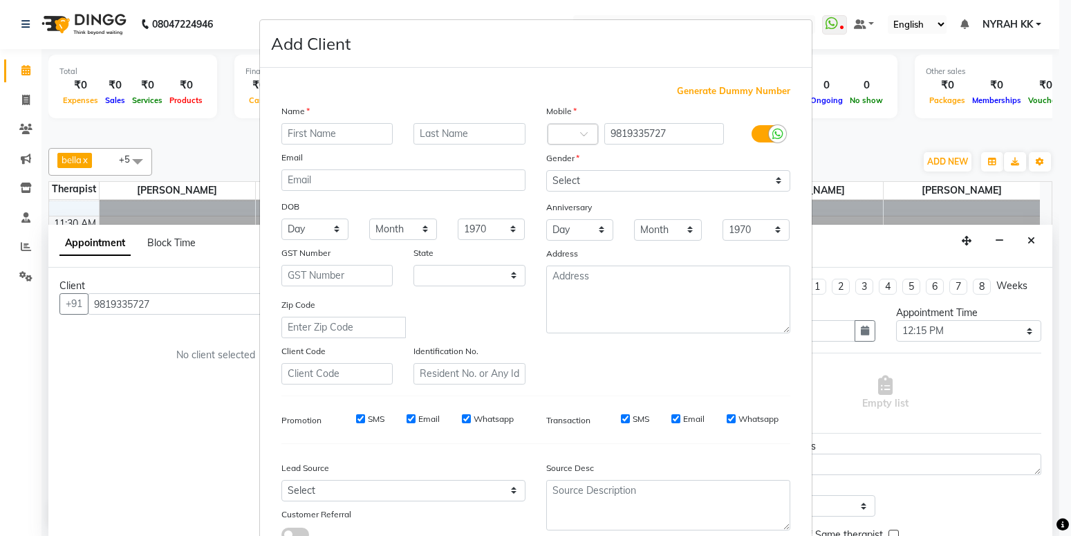
click at [313, 130] on input "text" at bounding box center [337, 133] width 112 height 21
type input "[PERSON_NAME]"
select select "[DEMOGRAPHIC_DATA]"
click option "[DEMOGRAPHIC_DATA]" at bounding box center [0, 0] width 0 height 0
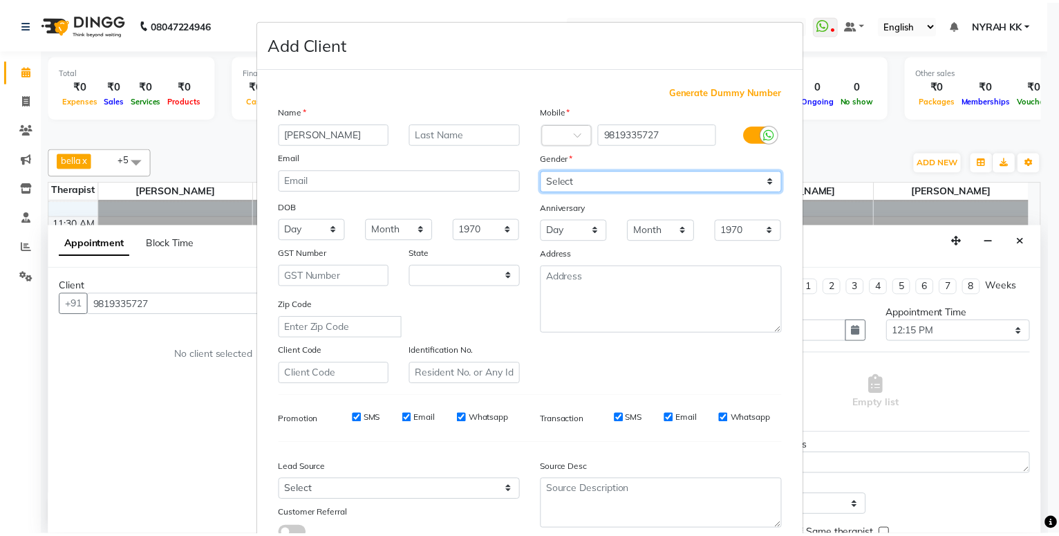
scroll to position [102, 0]
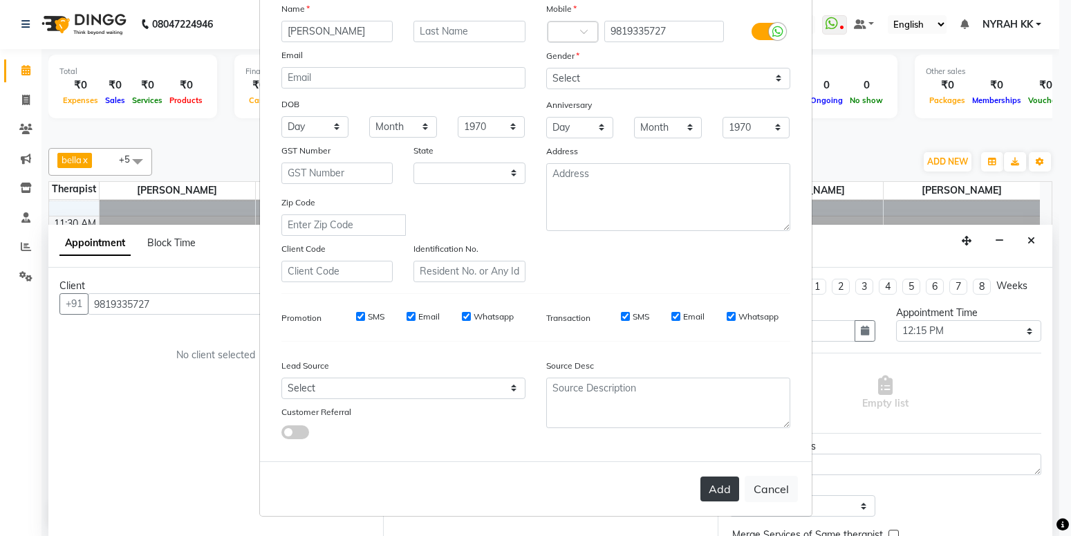
click at [717, 485] on button "Add" at bounding box center [719, 488] width 39 height 25
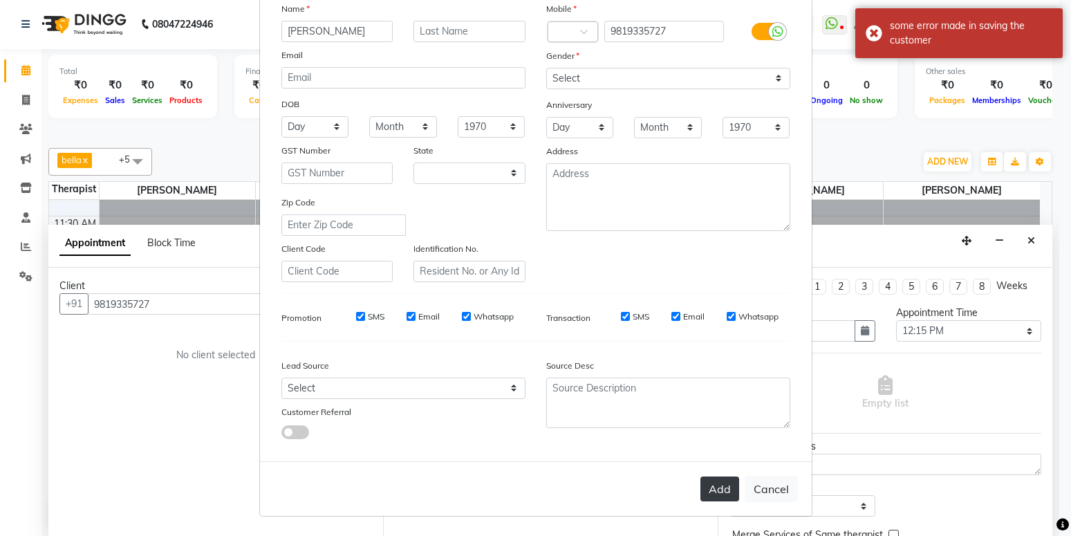
click at [729, 499] on button "Add" at bounding box center [719, 488] width 39 height 25
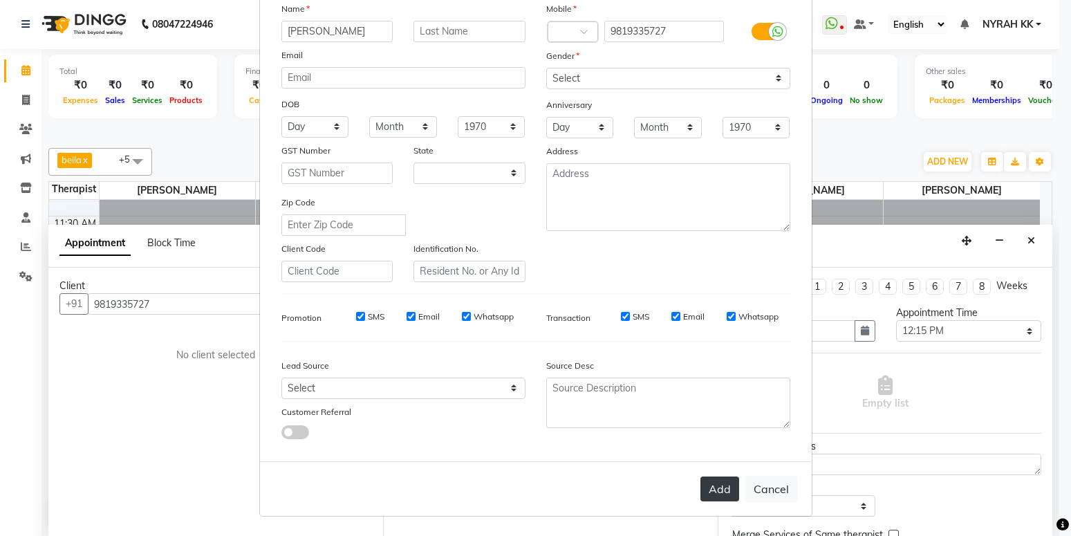
click at [724, 491] on button "Add" at bounding box center [719, 488] width 39 height 25
click at [773, 490] on button "Cancel" at bounding box center [770, 489] width 53 height 26
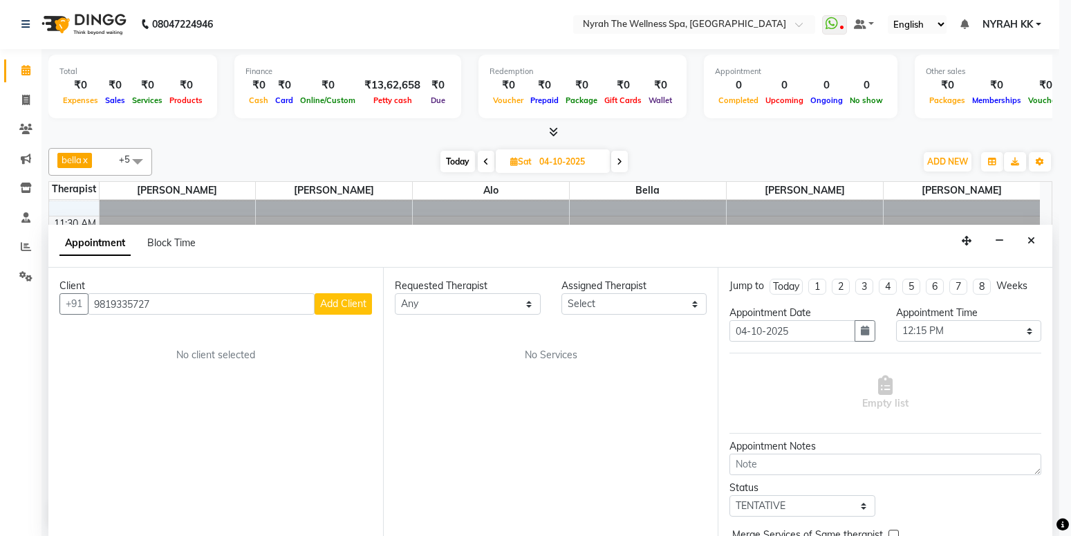
select select
select select "null"
select select
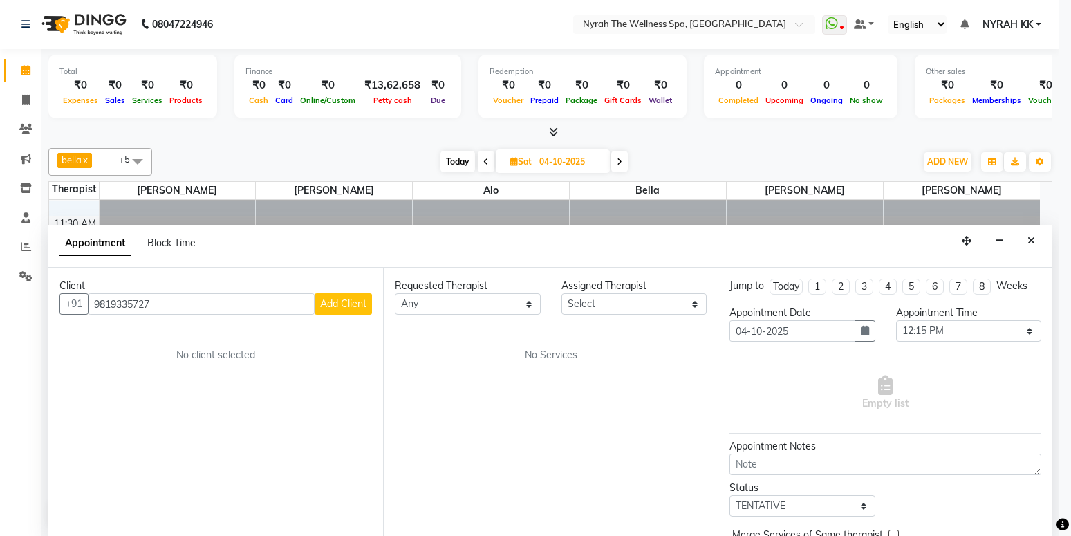
select select
checkbox input "false"
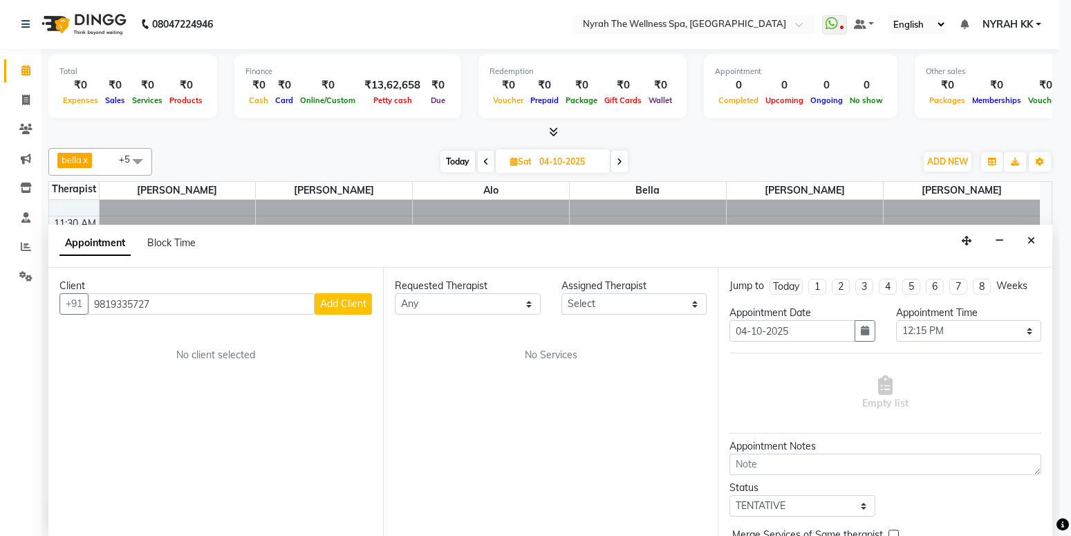
checkbox input "false"
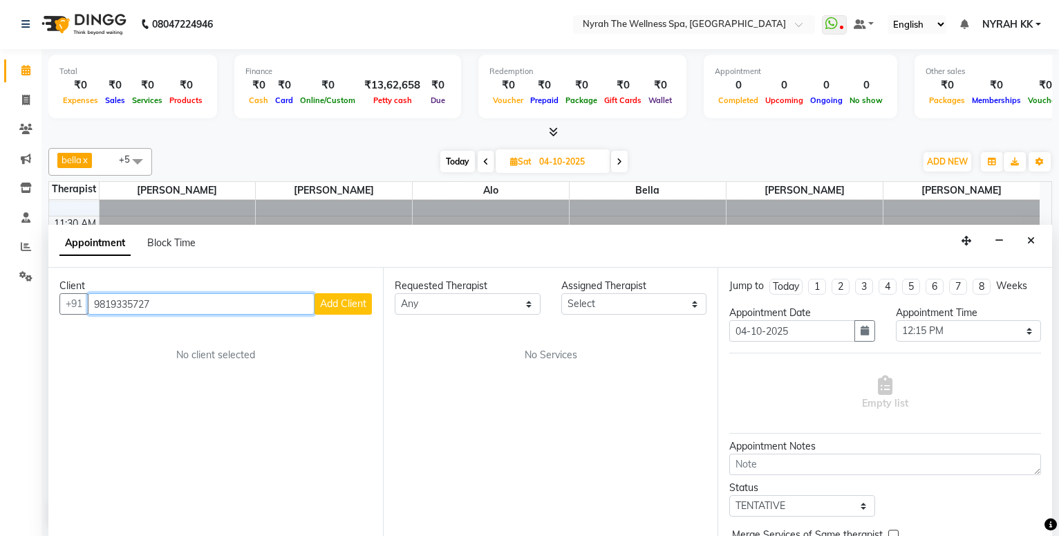
click at [229, 300] on input "9819335727" at bounding box center [201, 303] width 227 height 21
type input "9"
click at [143, 303] on input "text" at bounding box center [230, 303] width 284 height 21
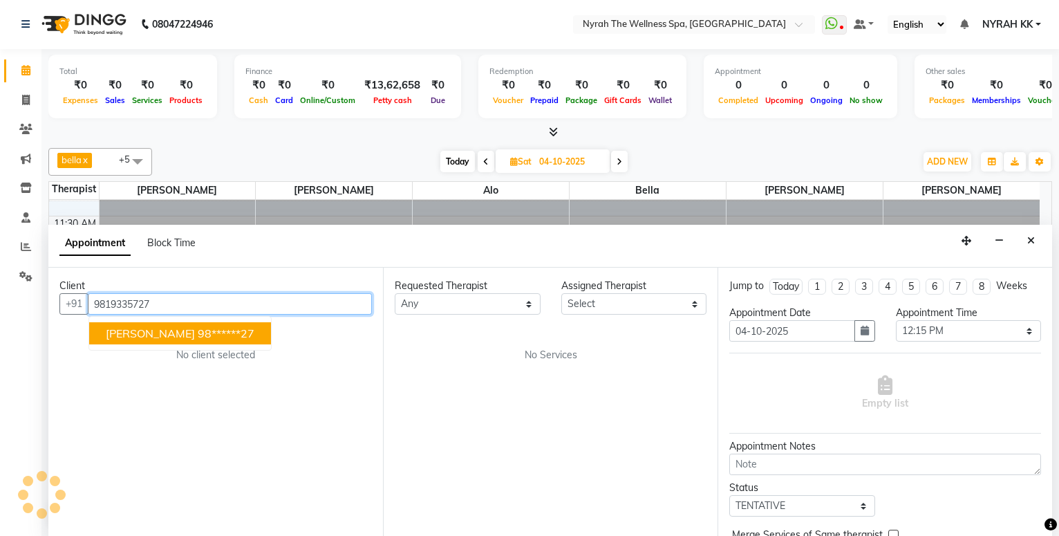
click at [154, 331] on span "[PERSON_NAME]" at bounding box center [150, 333] width 89 height 14
type input "98******27"
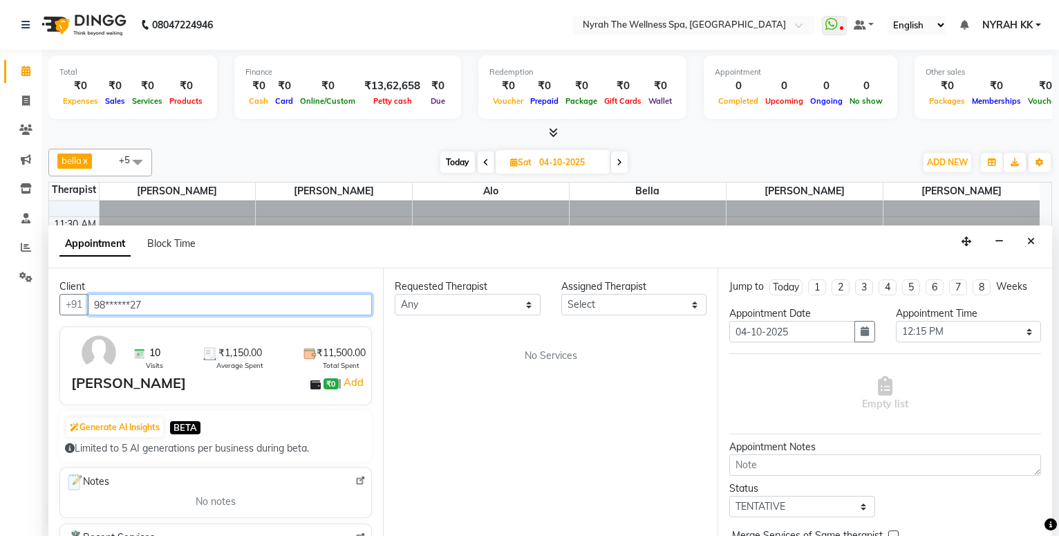
scroll to position [1, 0]
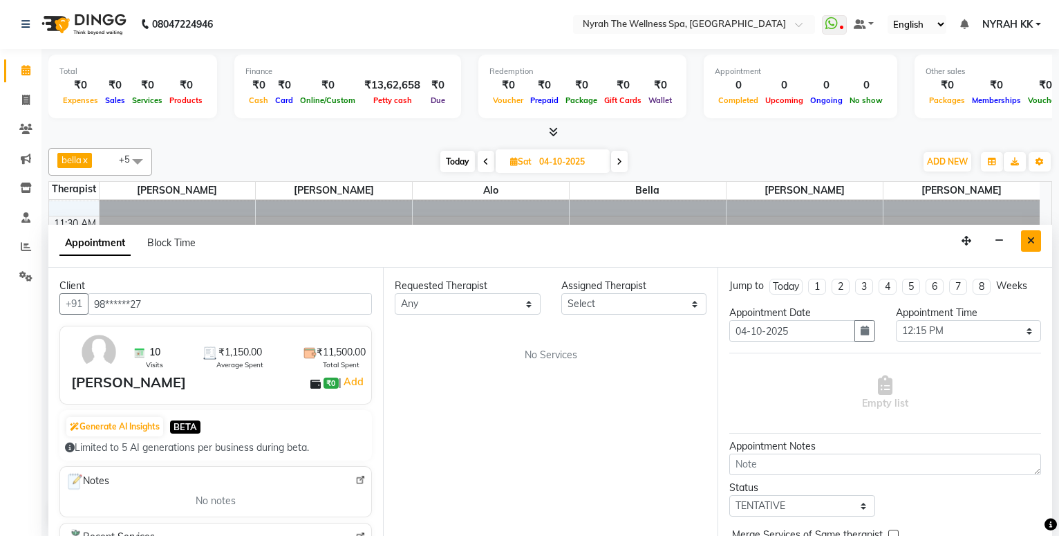
click at [1033, 243] on icon "Close" at bounding box center [1031, 241] width 8 height 10
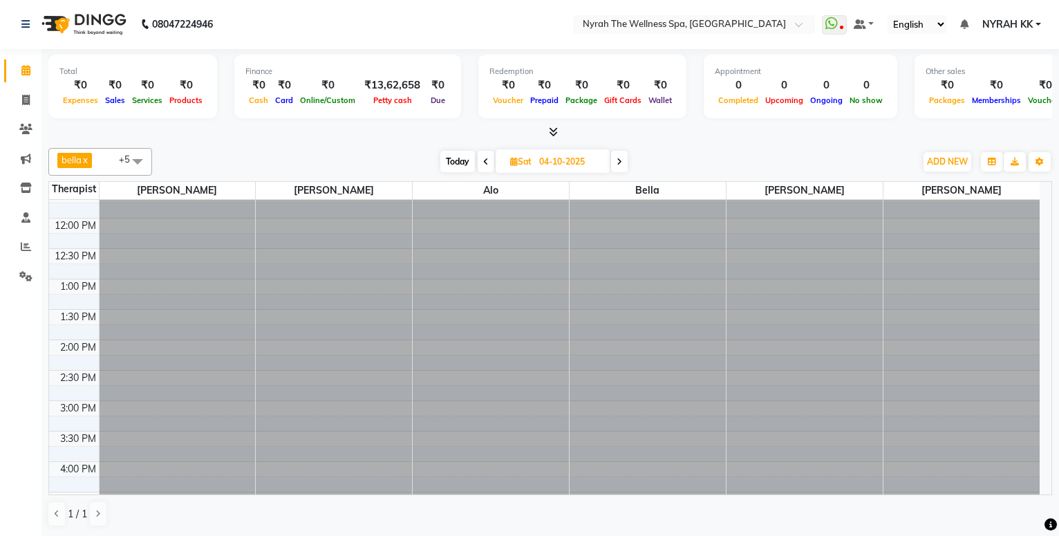
scroll to position [0, 0]
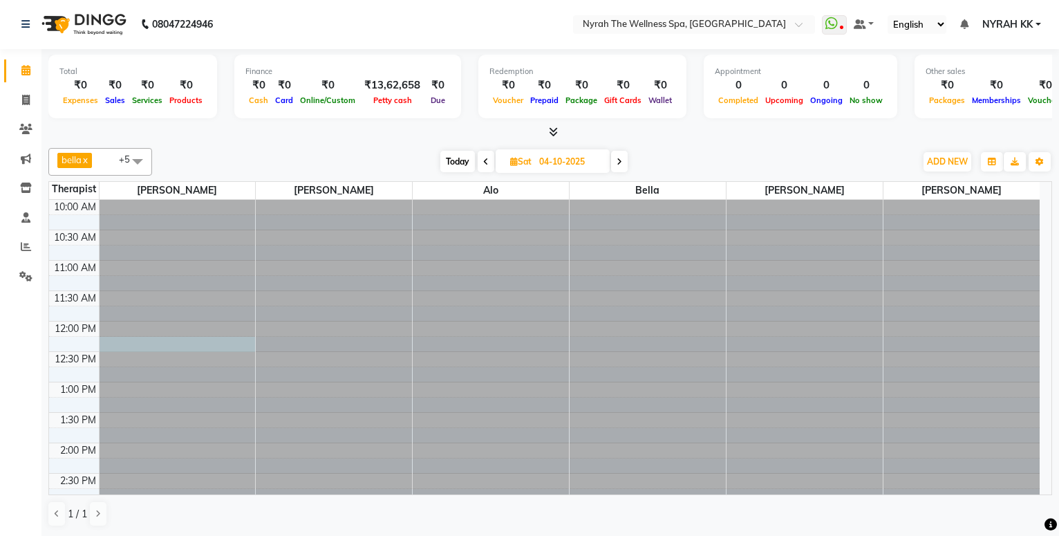
click at [128, 200] on div at bounding box center [178, 200] width 156 height 0
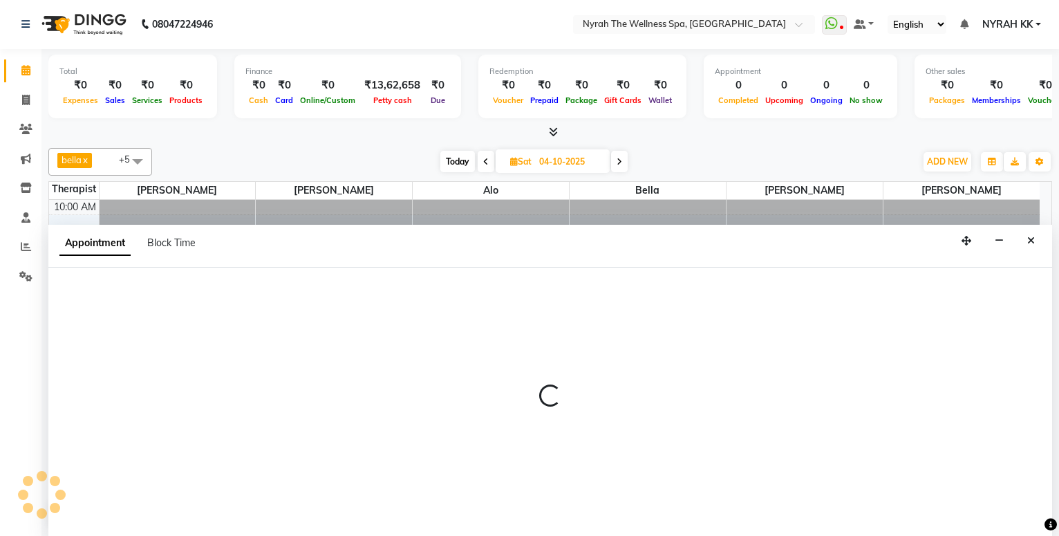
select select "10323"
select select "tentative"
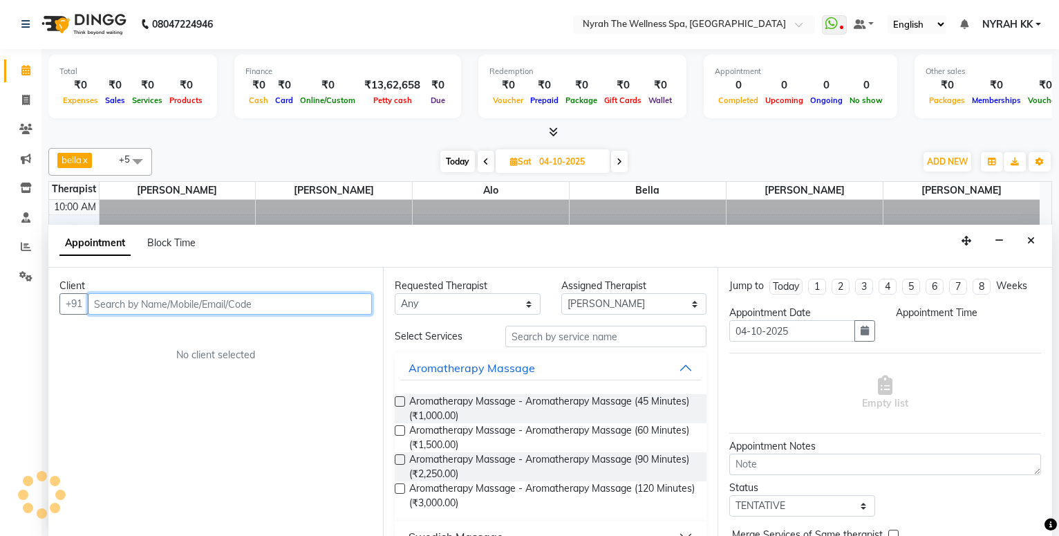
select select "735"
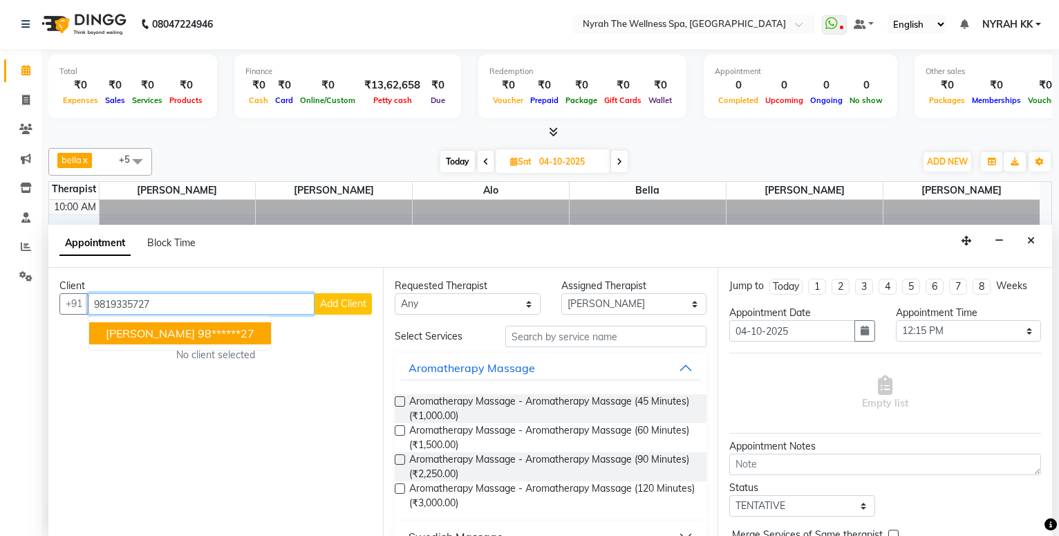
click at [130, 329] on span "[PERSON_NAME]" at bounding box center [150, 333] width 89 height 14
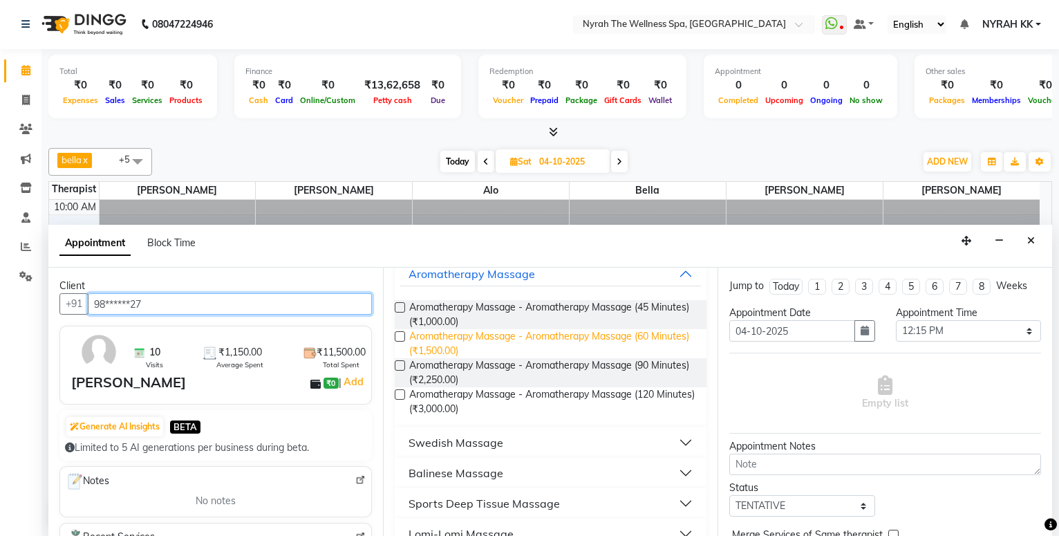
scroll to position [149, 0]
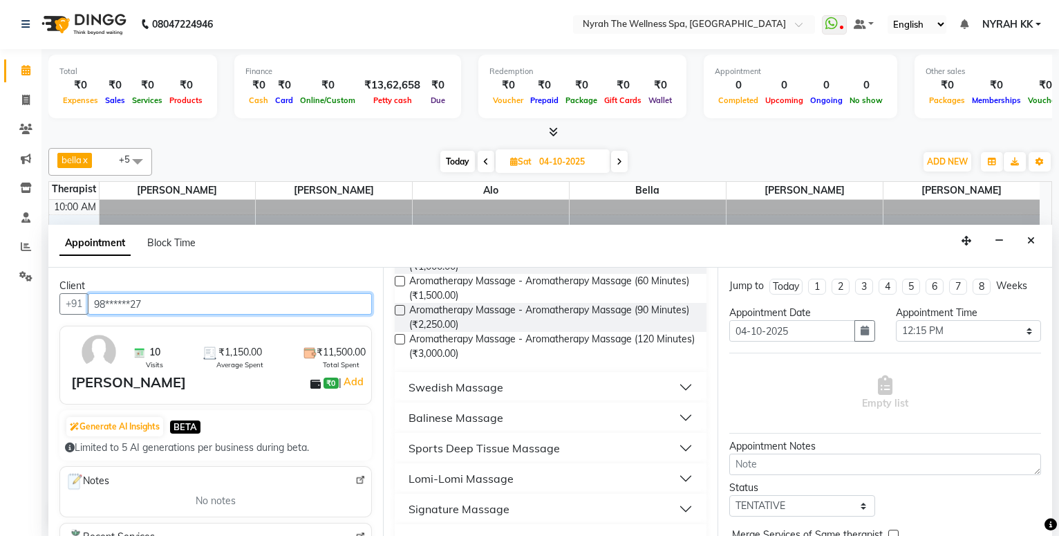
type input "98******27"
click at [496, 451] on div "Sports Deep Tissue Massage" at bounding box center [483, 448] width 151 height 17
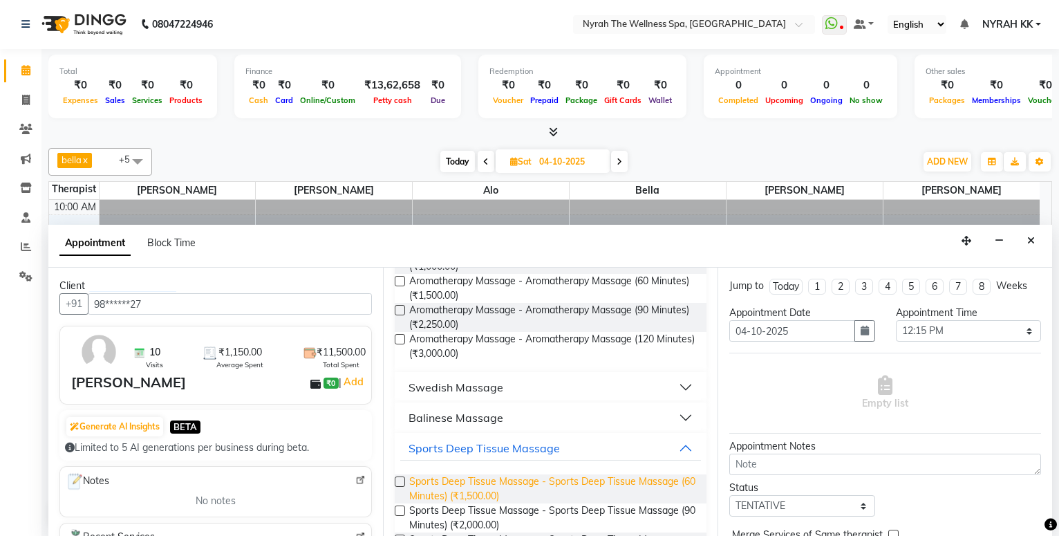
click at [494, 485] on span "Sports Deep Tissue Massage - Sports Deep Tissue Massage (60 Minutes) (₹1,500.00)" at bounding box center [552, 488] width 286 height 29
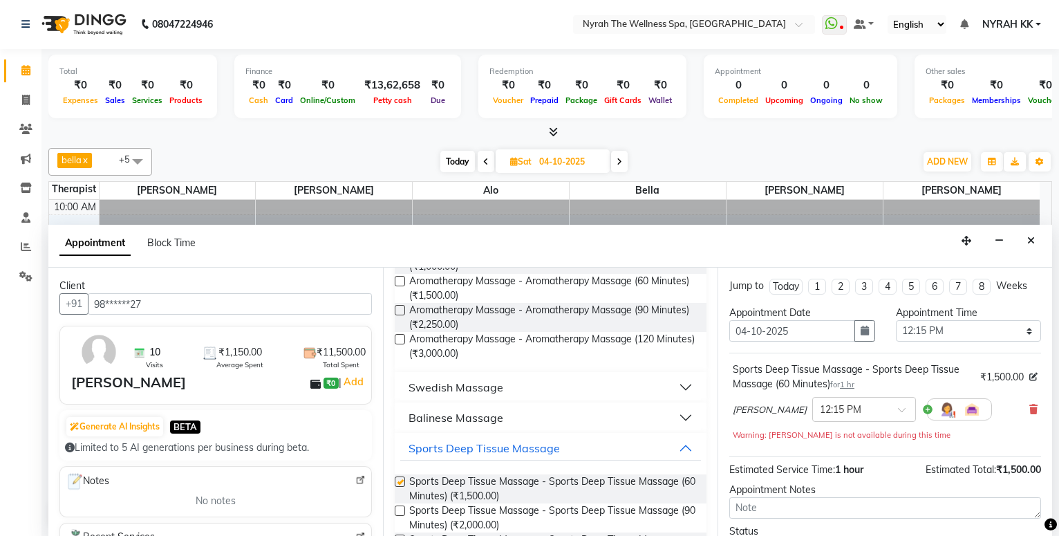
checkbox input "false"
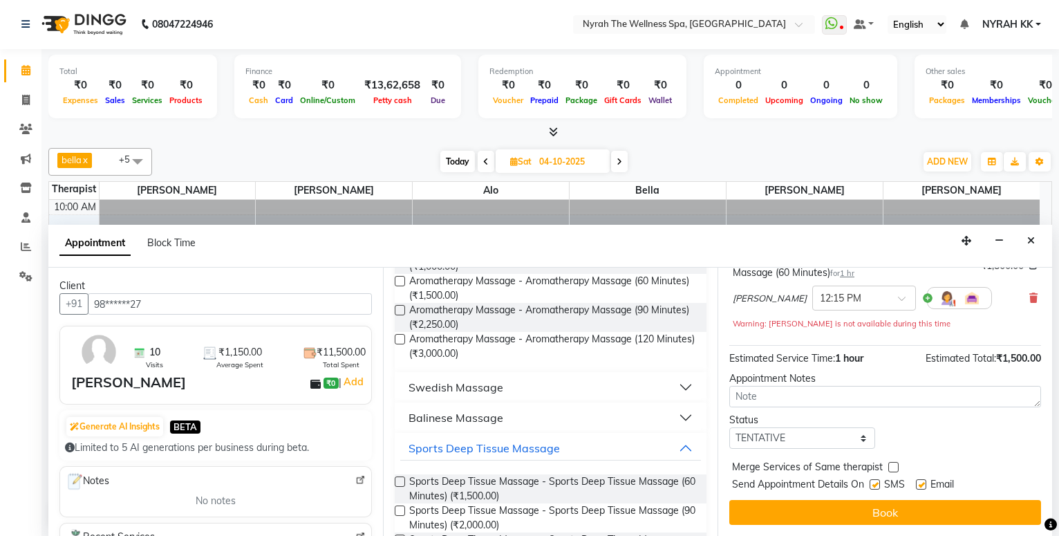
scroll to position [124, 0]
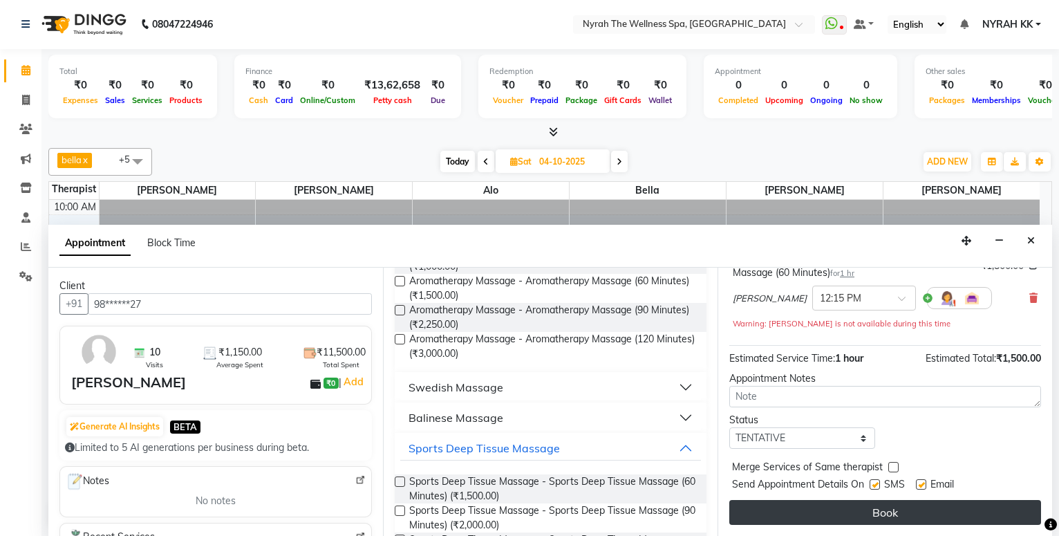
click at [834, 514] on button "Book" at bounding box center [885, 512] width 312 height 25
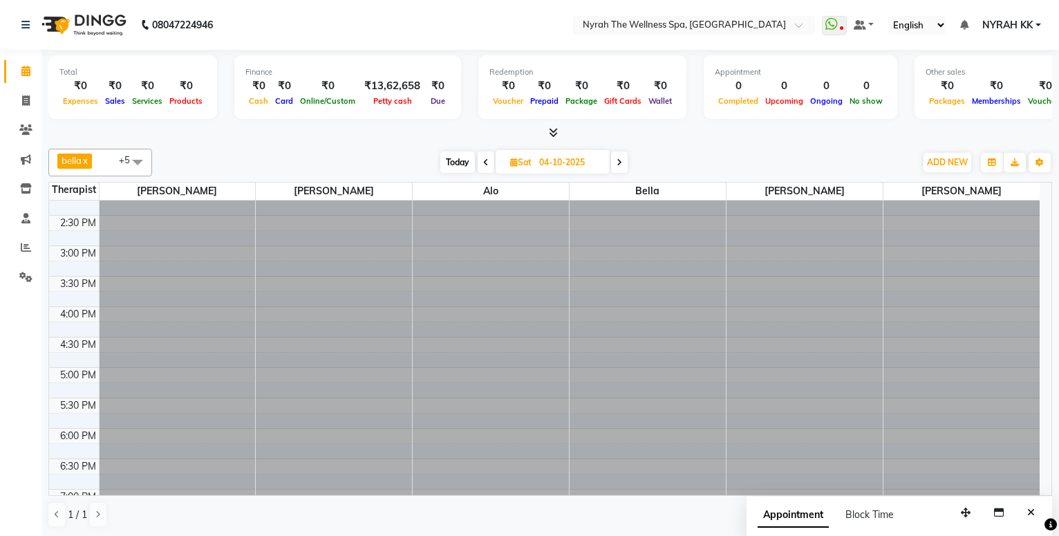
scroll to position [257, 0]
